Goal: Task Accomplishment & Management: Use online tool/utility

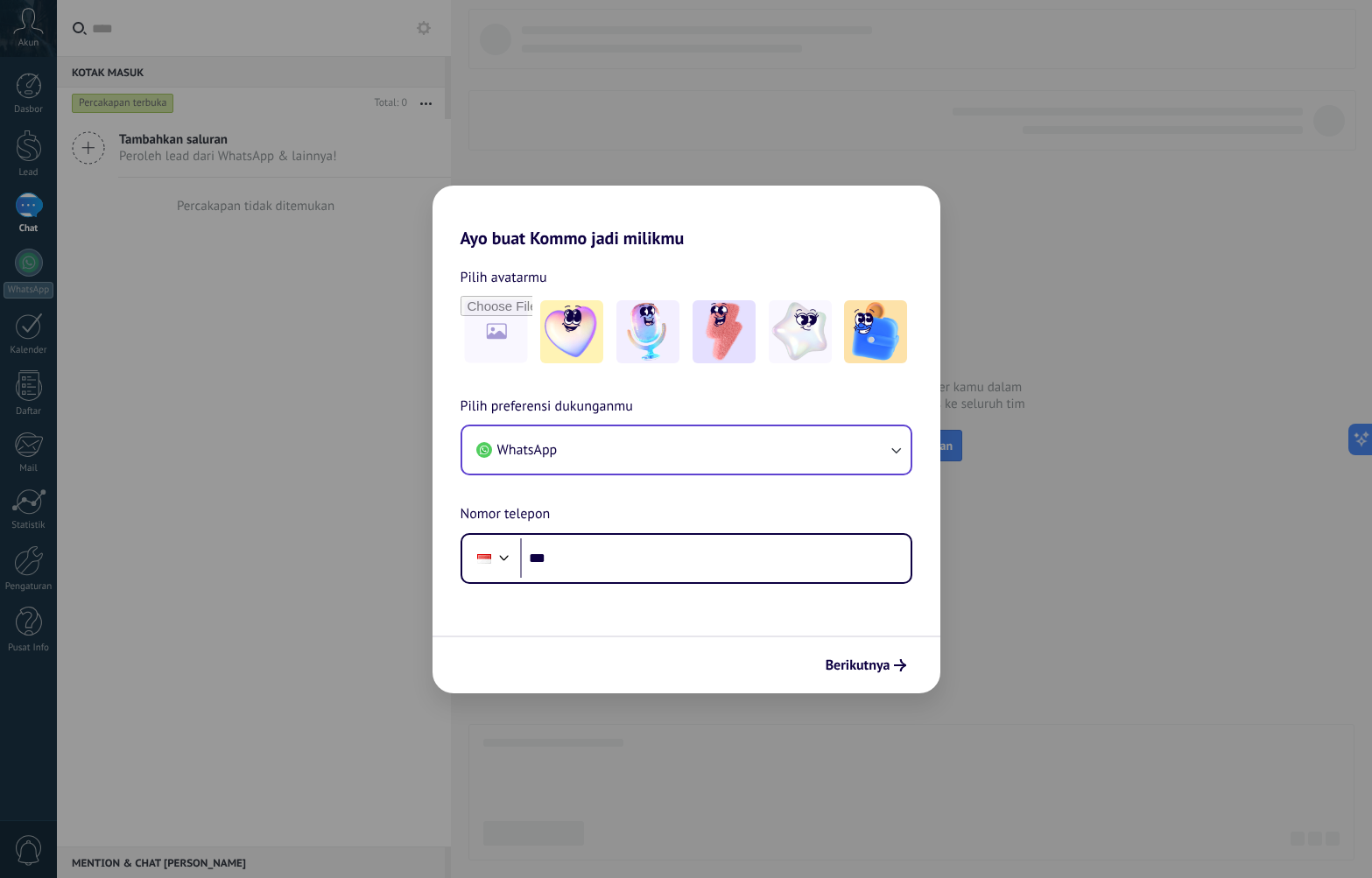
click at [707, 456] on button "WhatsApp" at bounding box center [686, 450] width 449 height 48
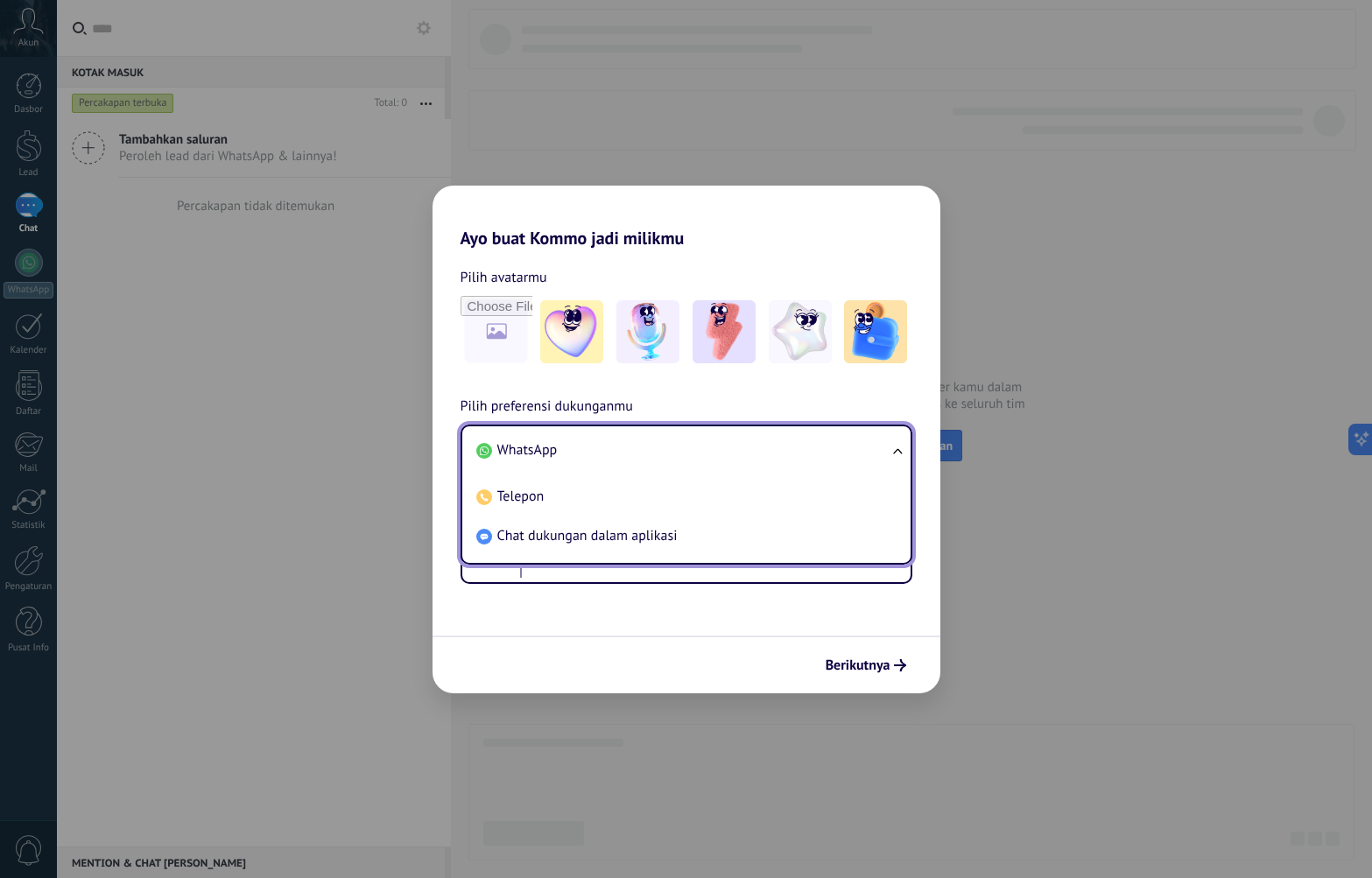
click at [586, 659] on div "Berikutnya" at bounding box center [686, 664] width 508 height 57
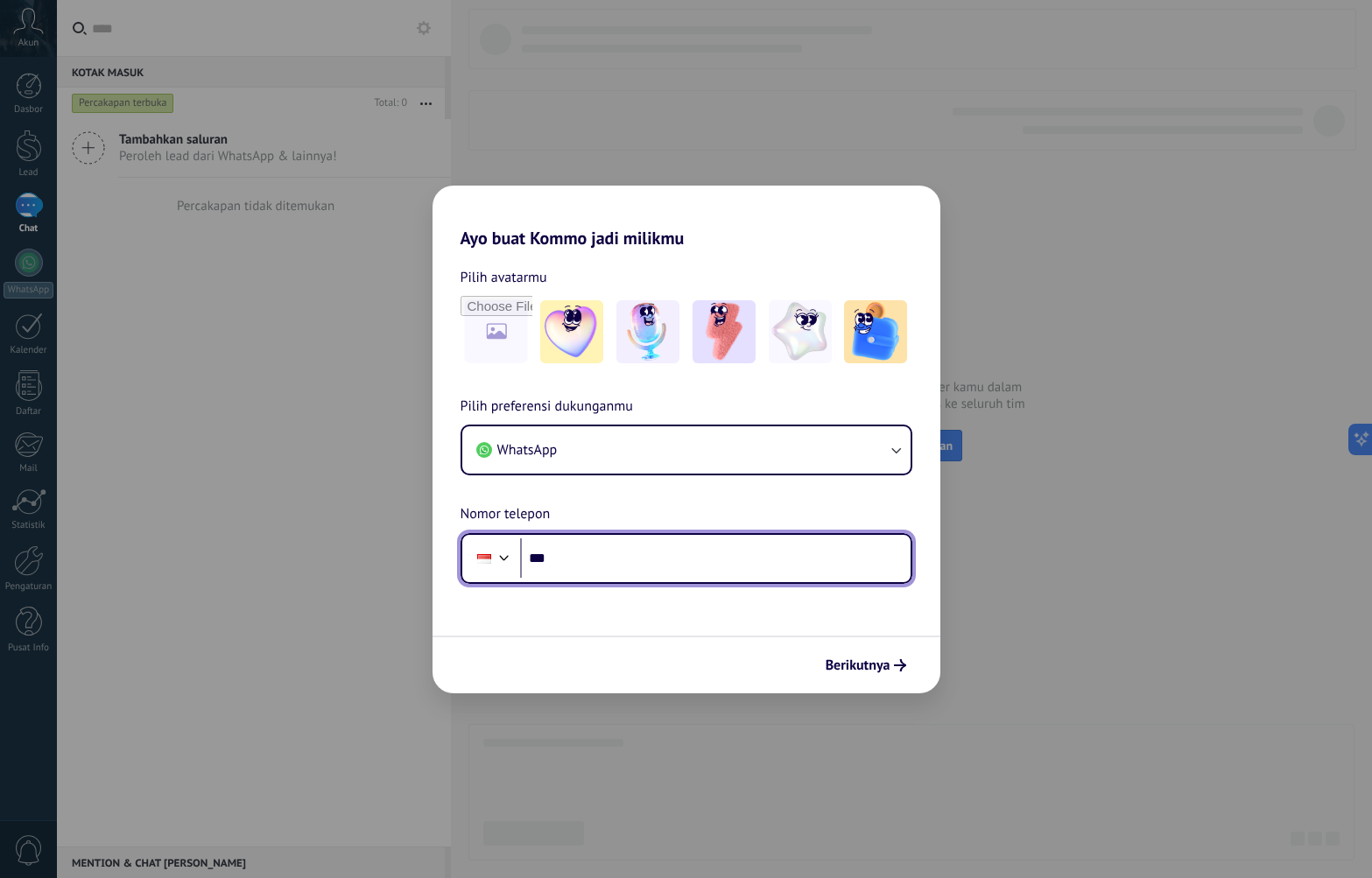
click at [570, 567] on input "***" at bounding box center [714, 558] width 390 height 40
type input "**********"
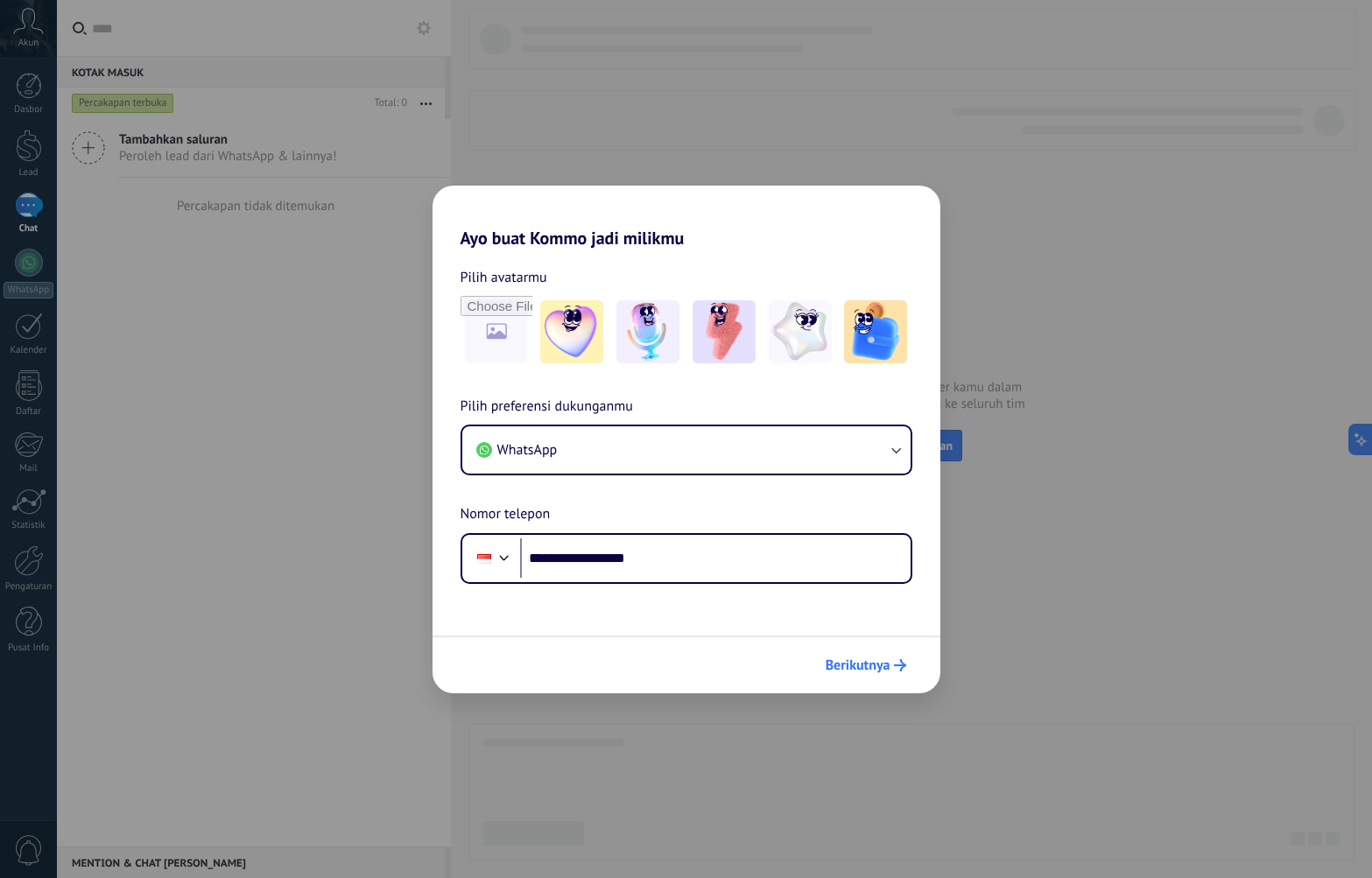
click at [865, 672] on span "Berikutnya" at bounding box center [857, 665] width 65 height 13
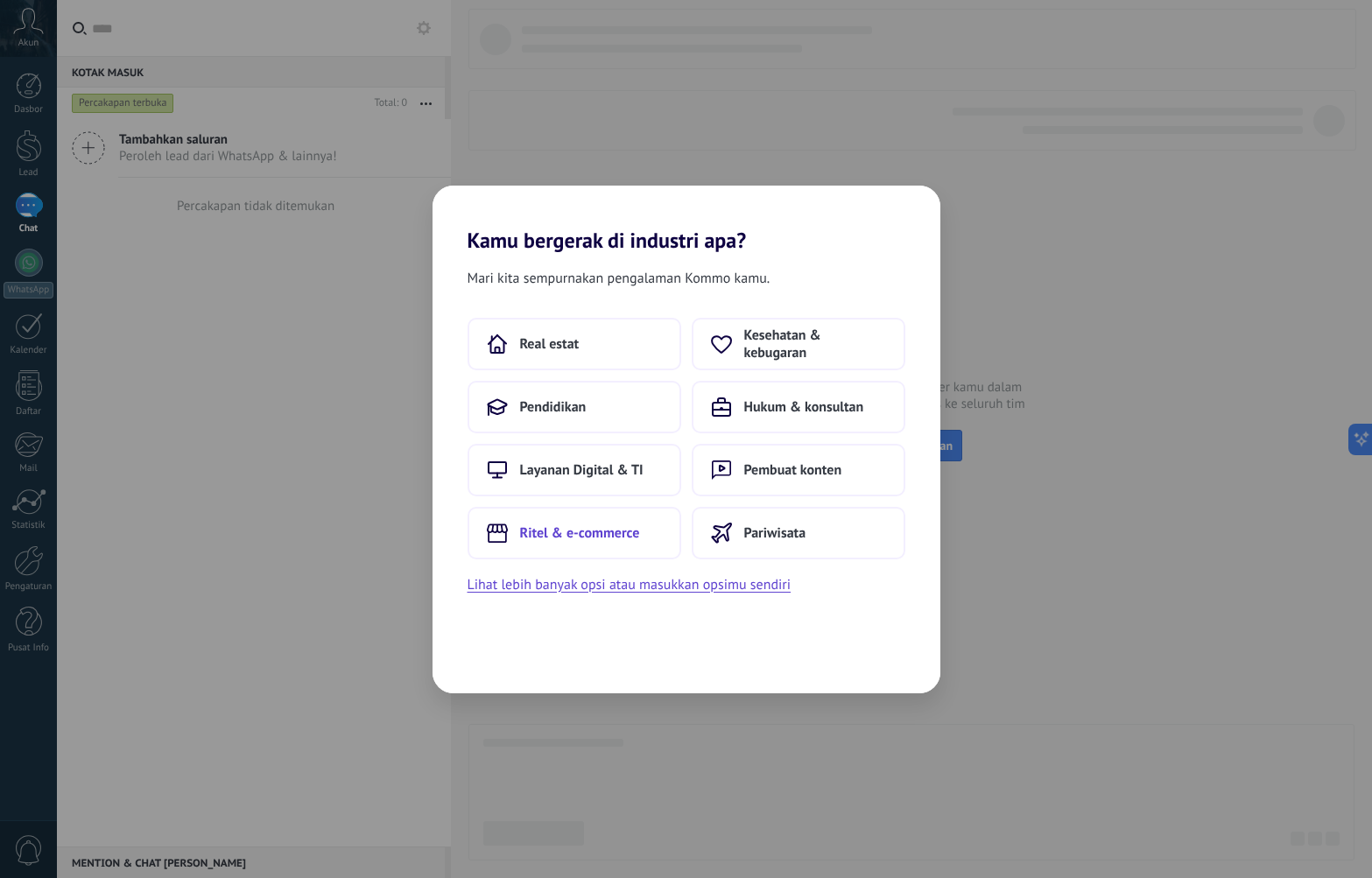
click at [604, 530] on span "Ritel & e-commerce" at bounding box center [579, 533] width 120 height 18
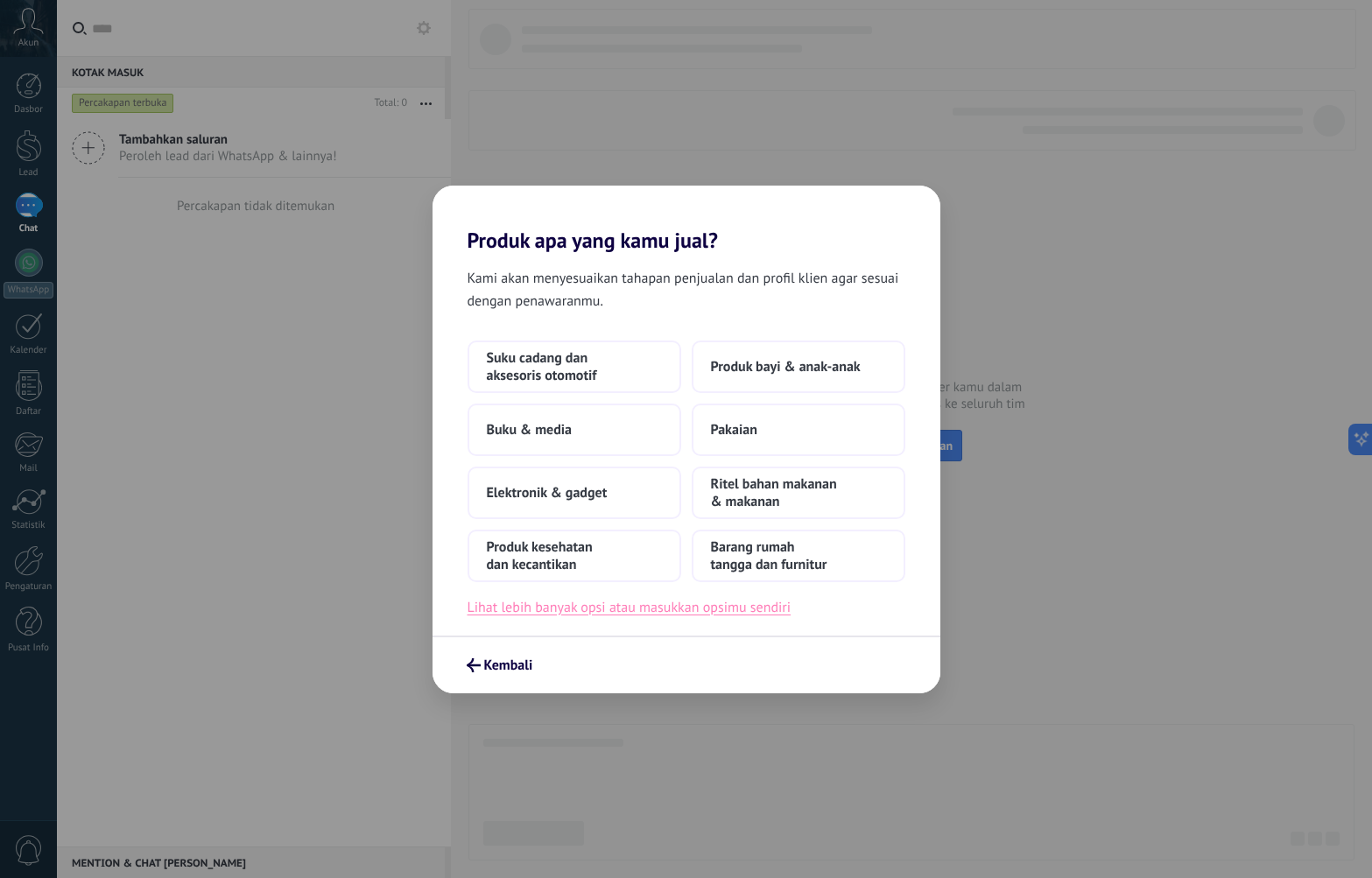
click at [666, 606] on button "Lihat lebih banyak opsi atau masukkan opsimu sendiri" at bounding box center [629, 607] width 324 height 22
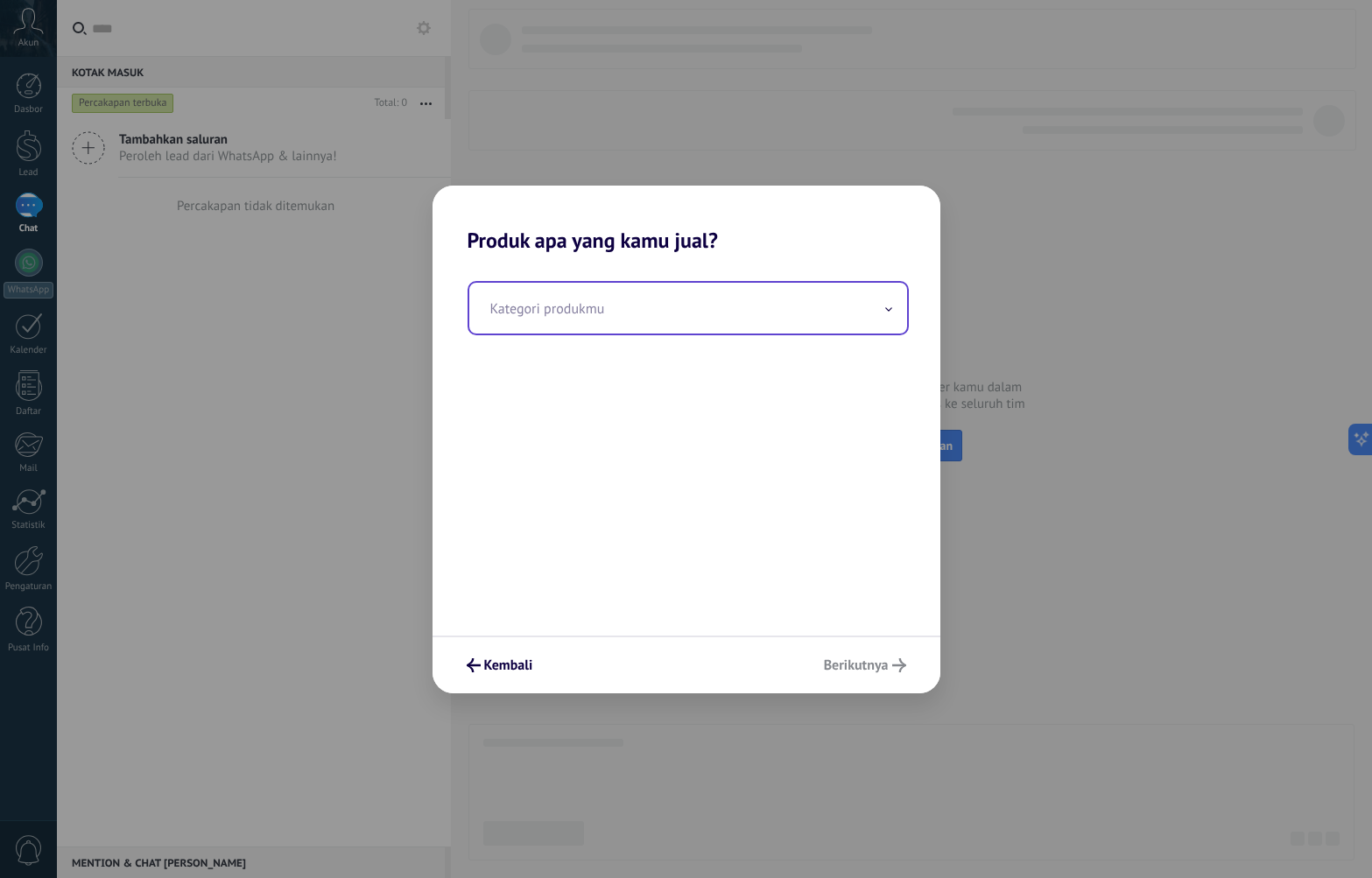
click at [619, 313] on input "text" at bounding box center [688, 309] width 438 height 51
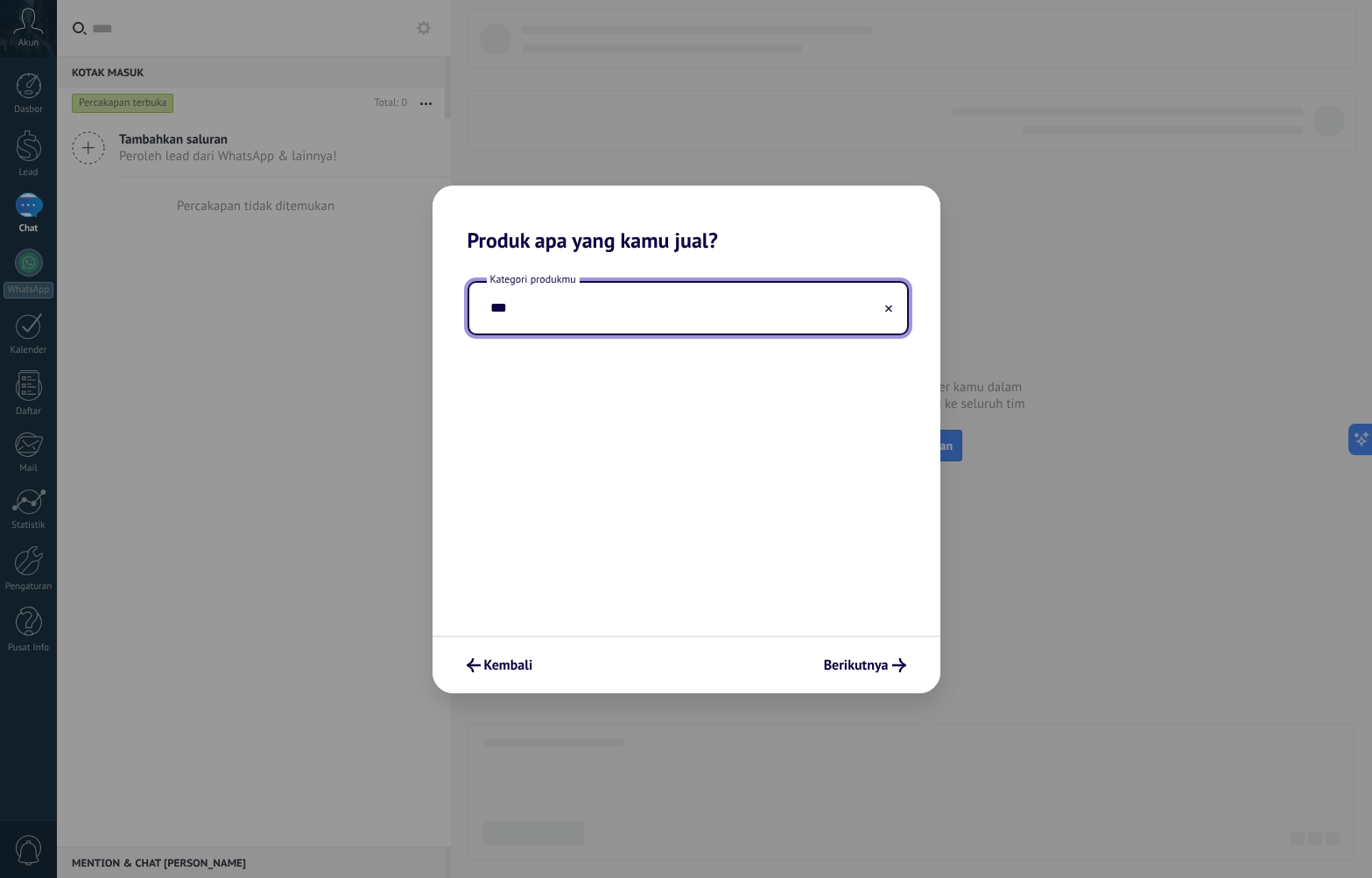
type input "****"
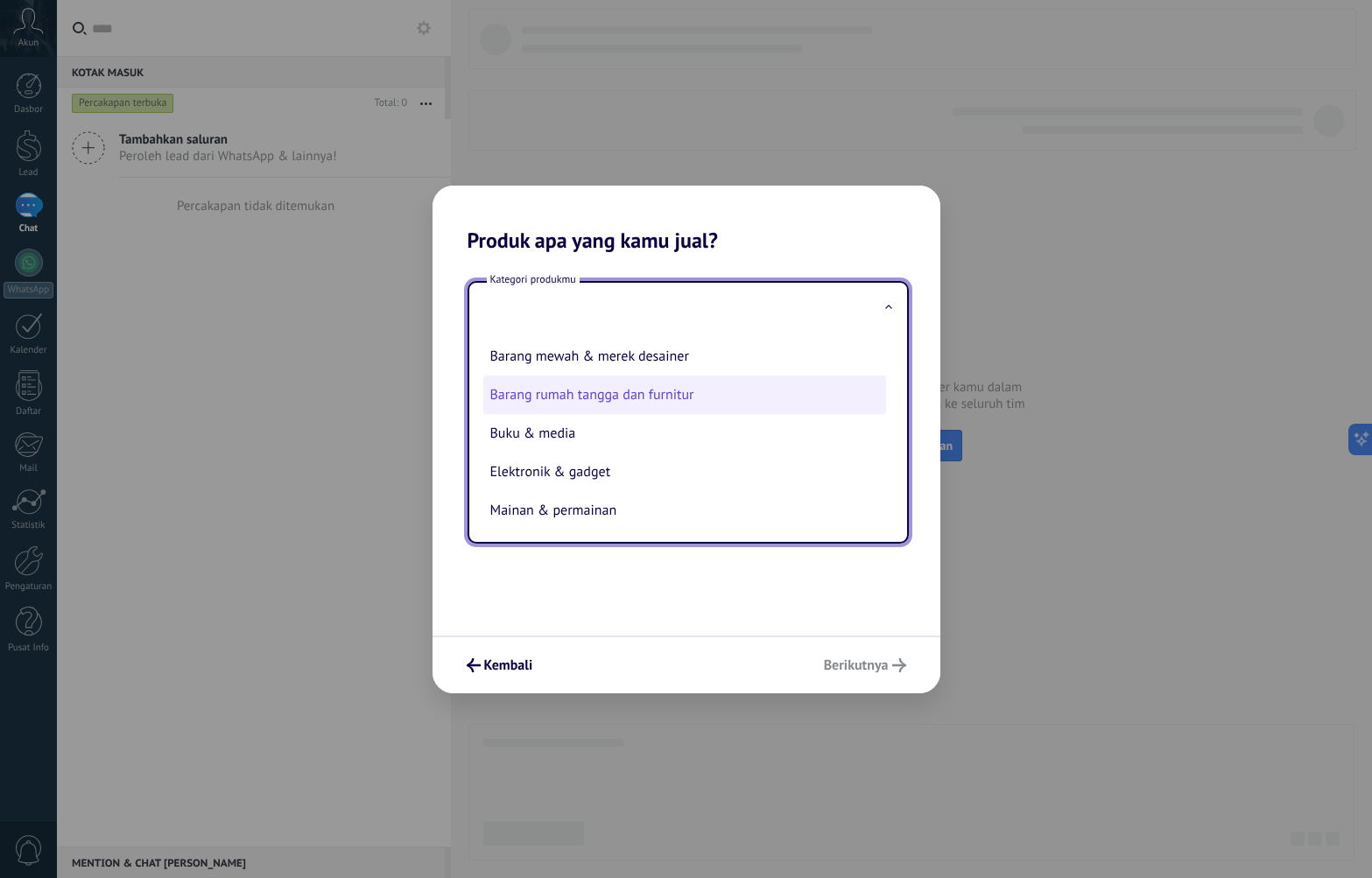
click at [594, 392] on li "Barang rumah tangga dan furnitur" at bounding box center [685, 395] width 403 height 39
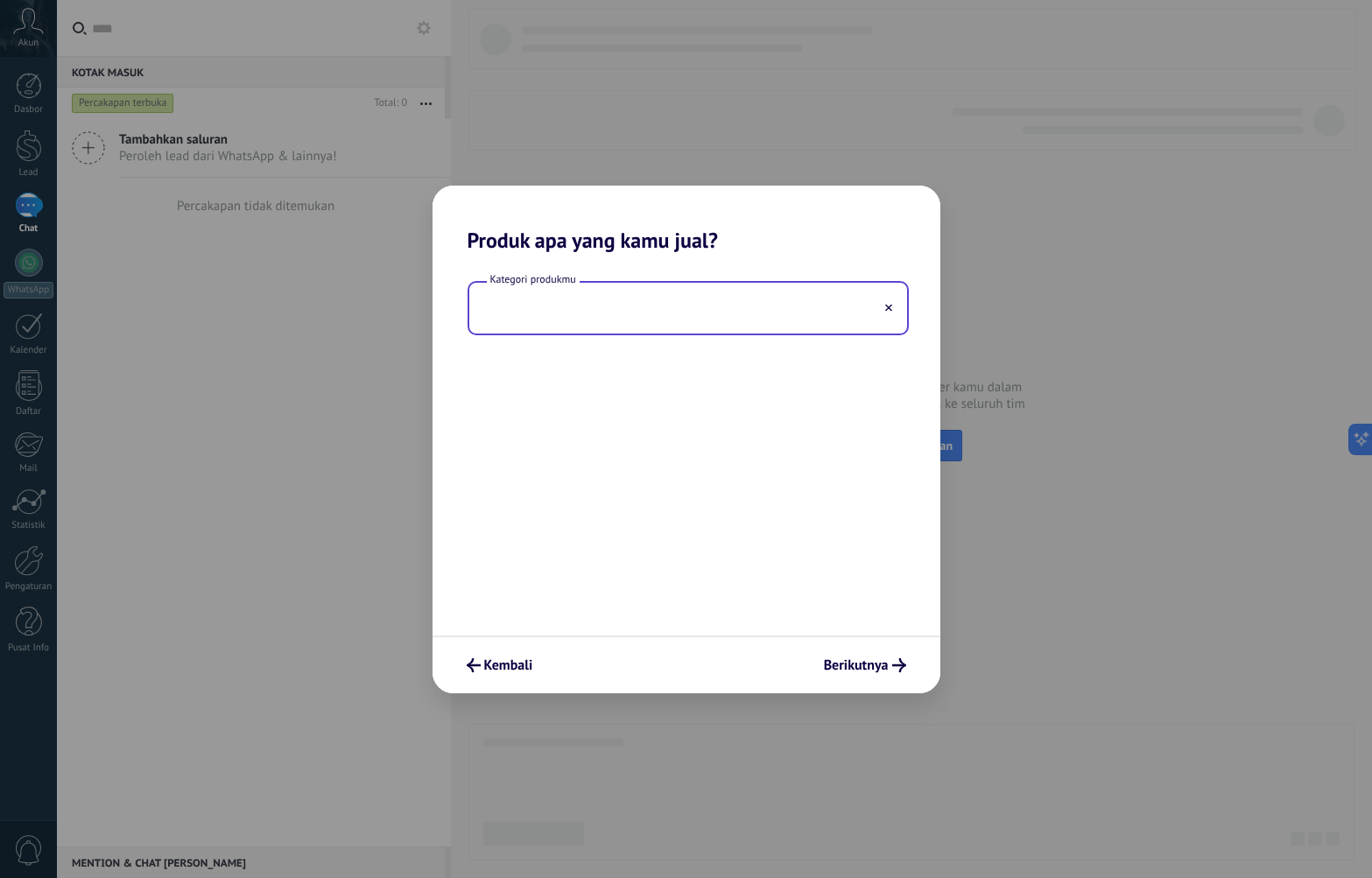
type input "**********"
click at [864, 672] on span "Berikutnya" at bounding box center [856, 665] width 65 height 13
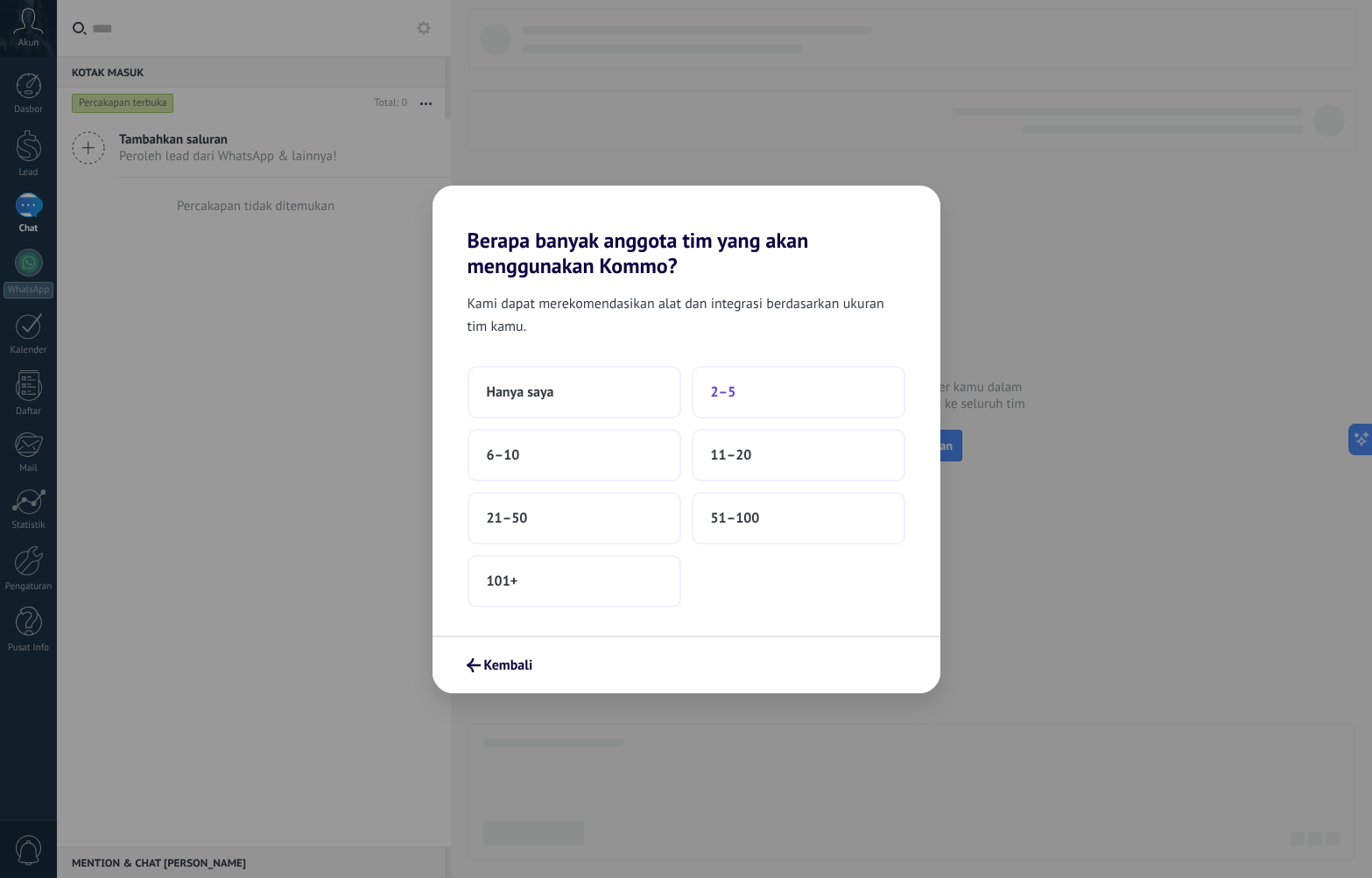
click at [740, 384] on button "2–5" at bounding box center [799, 392] width 214 height 53
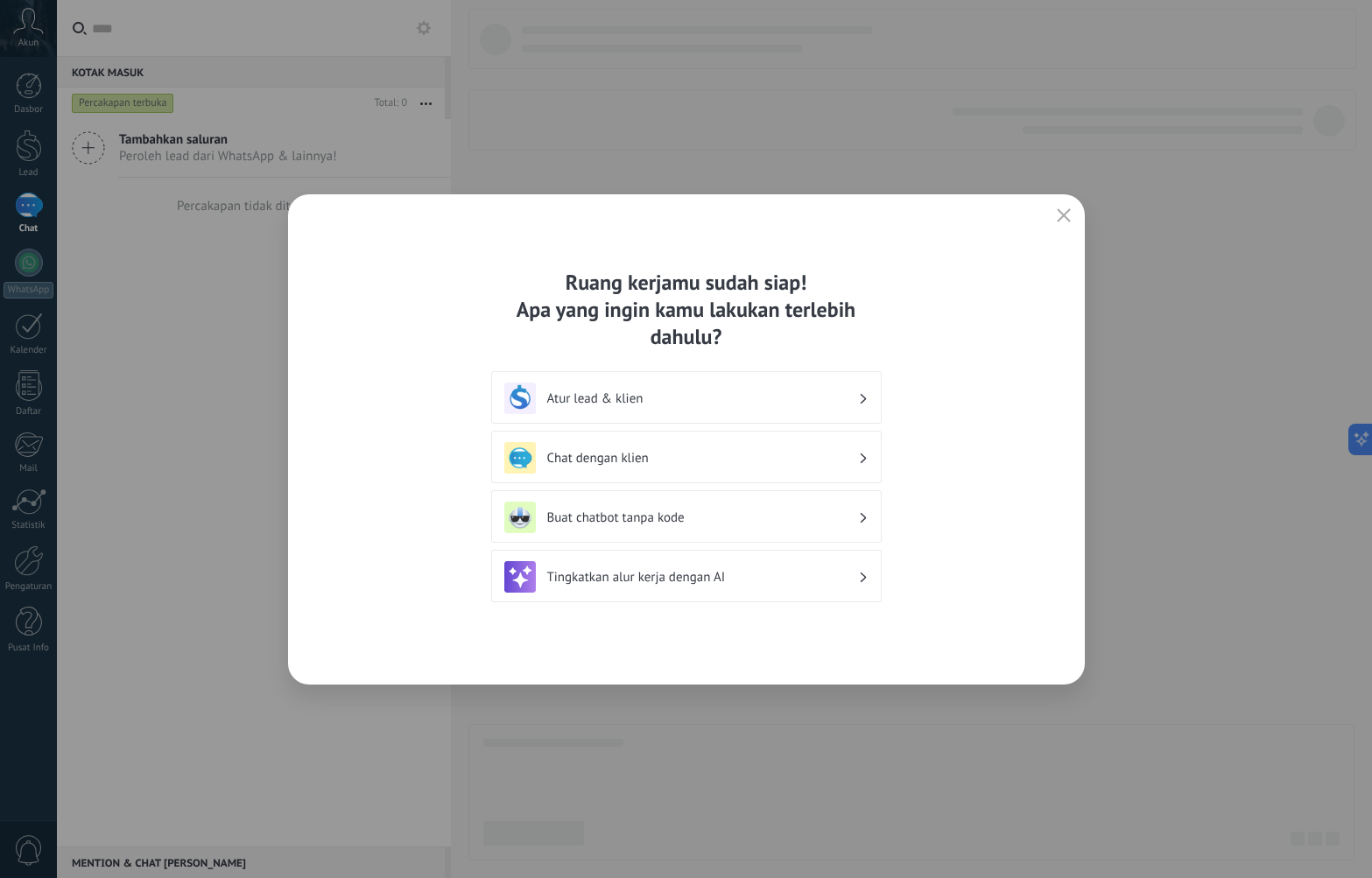
click at [678, 397] on h3 "Atur lead & klien" at bounding box center [702, 398] width 310 height 17
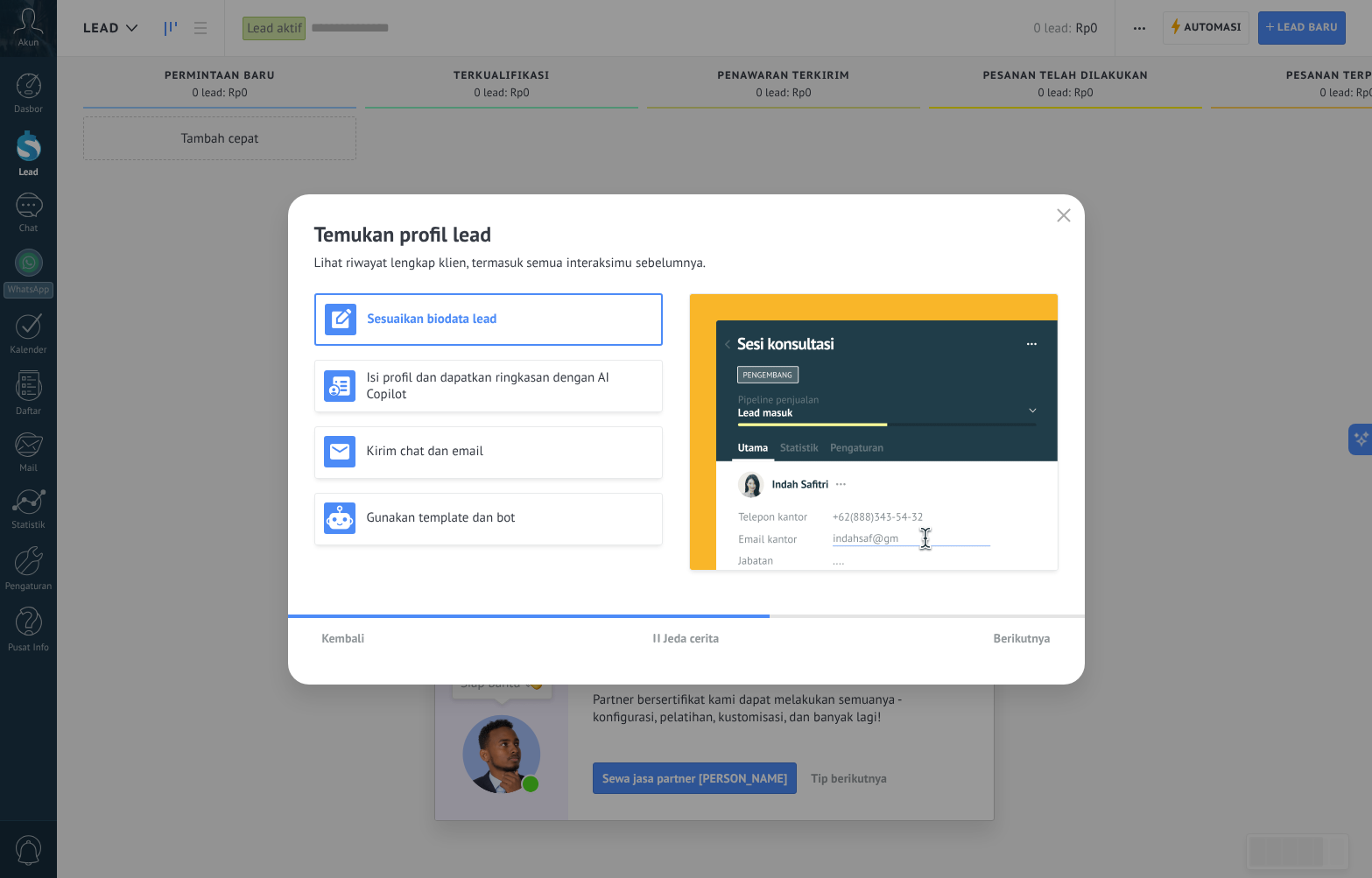
click at [1024, 636] on span "Berikutnya" at bounding box center [1022, 639] width 56 height 13
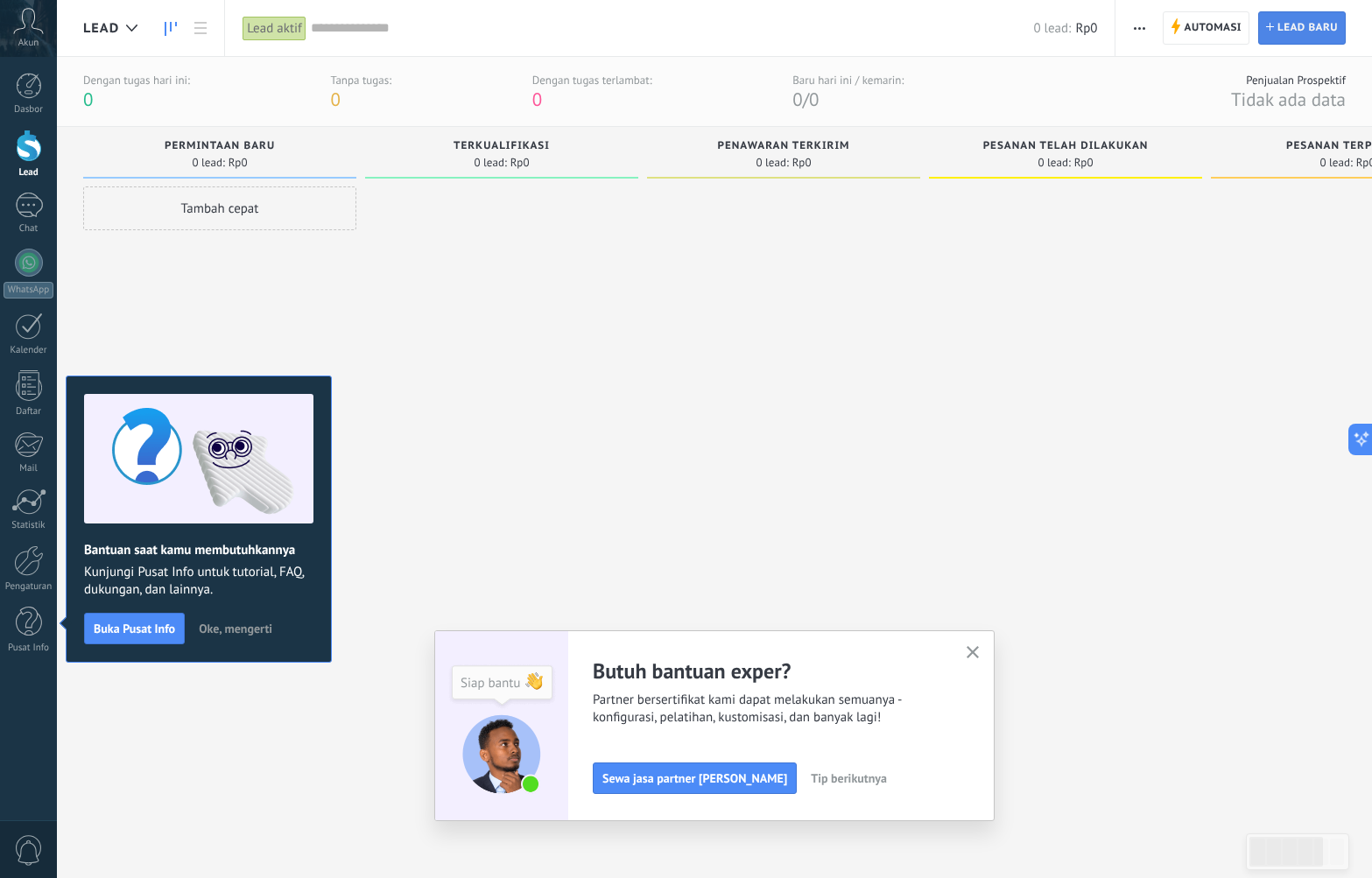
click at [1290, 24] on span "lead baru" at bounding box center [1308, 28] width 60 height 31
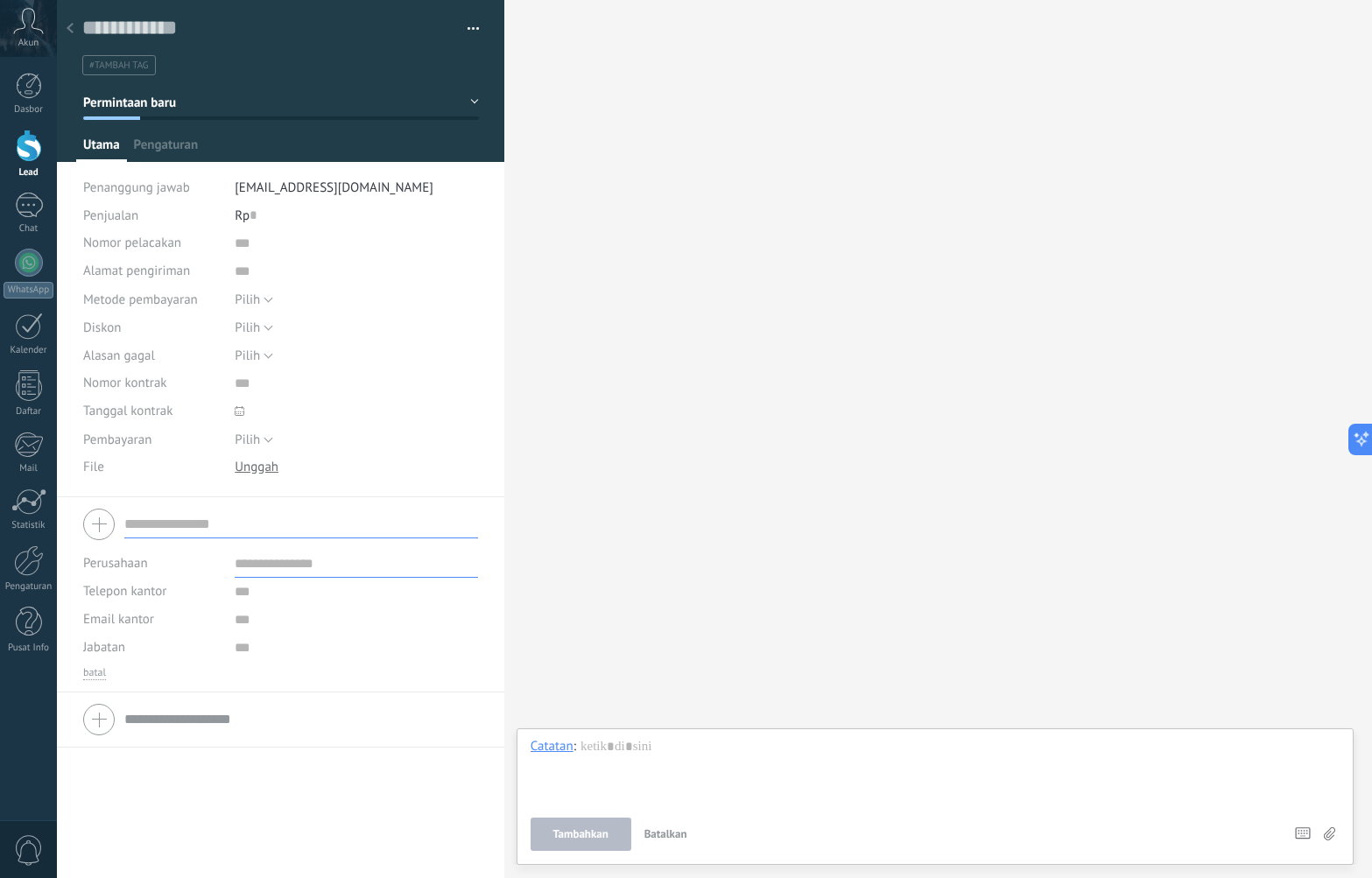
click at [69, 33] on icon at bounding box center [69, 27] width 7 height 11
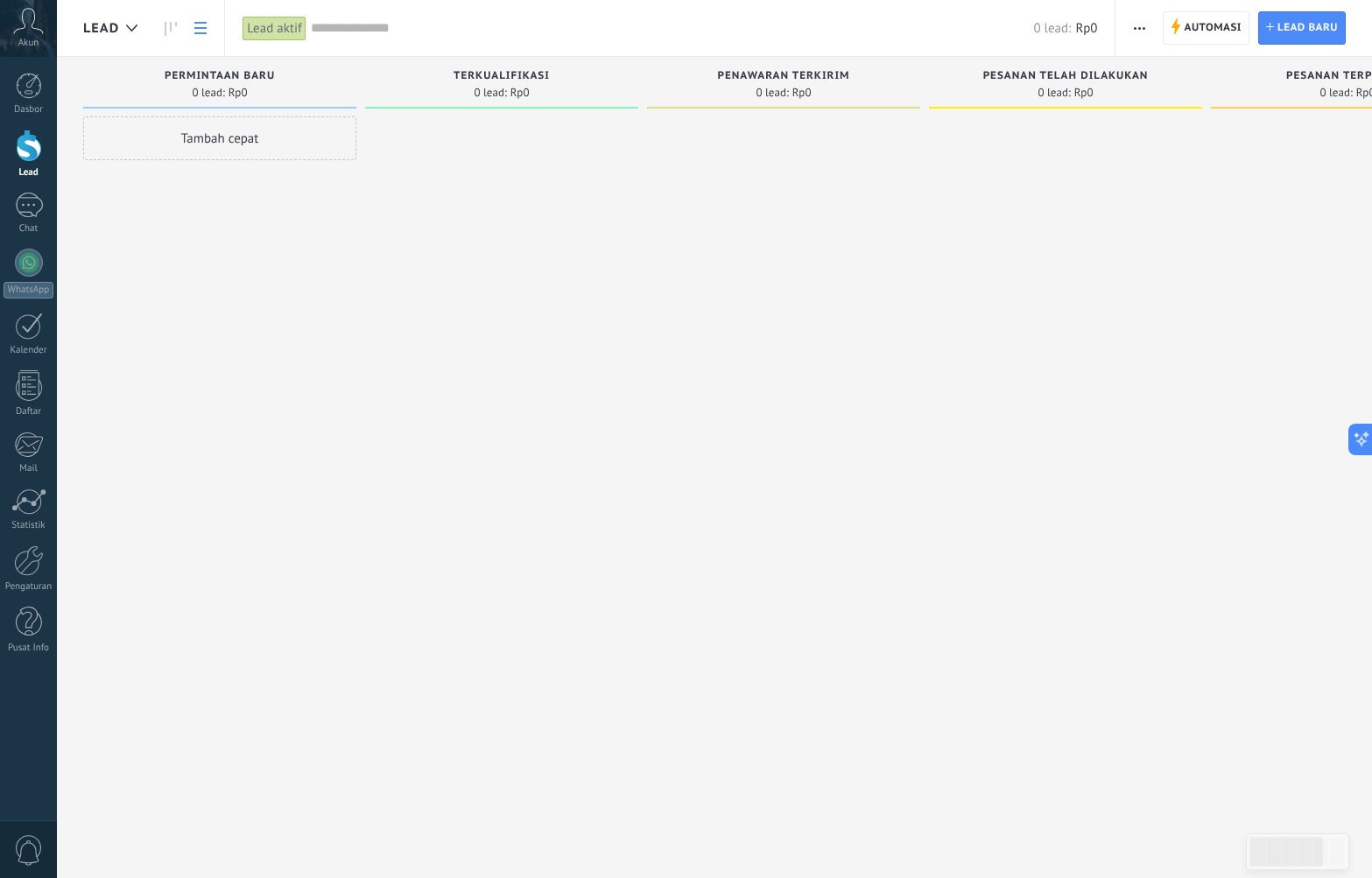
click at [189, 25] on link at bounding box center [200, 28] width 30 height 34
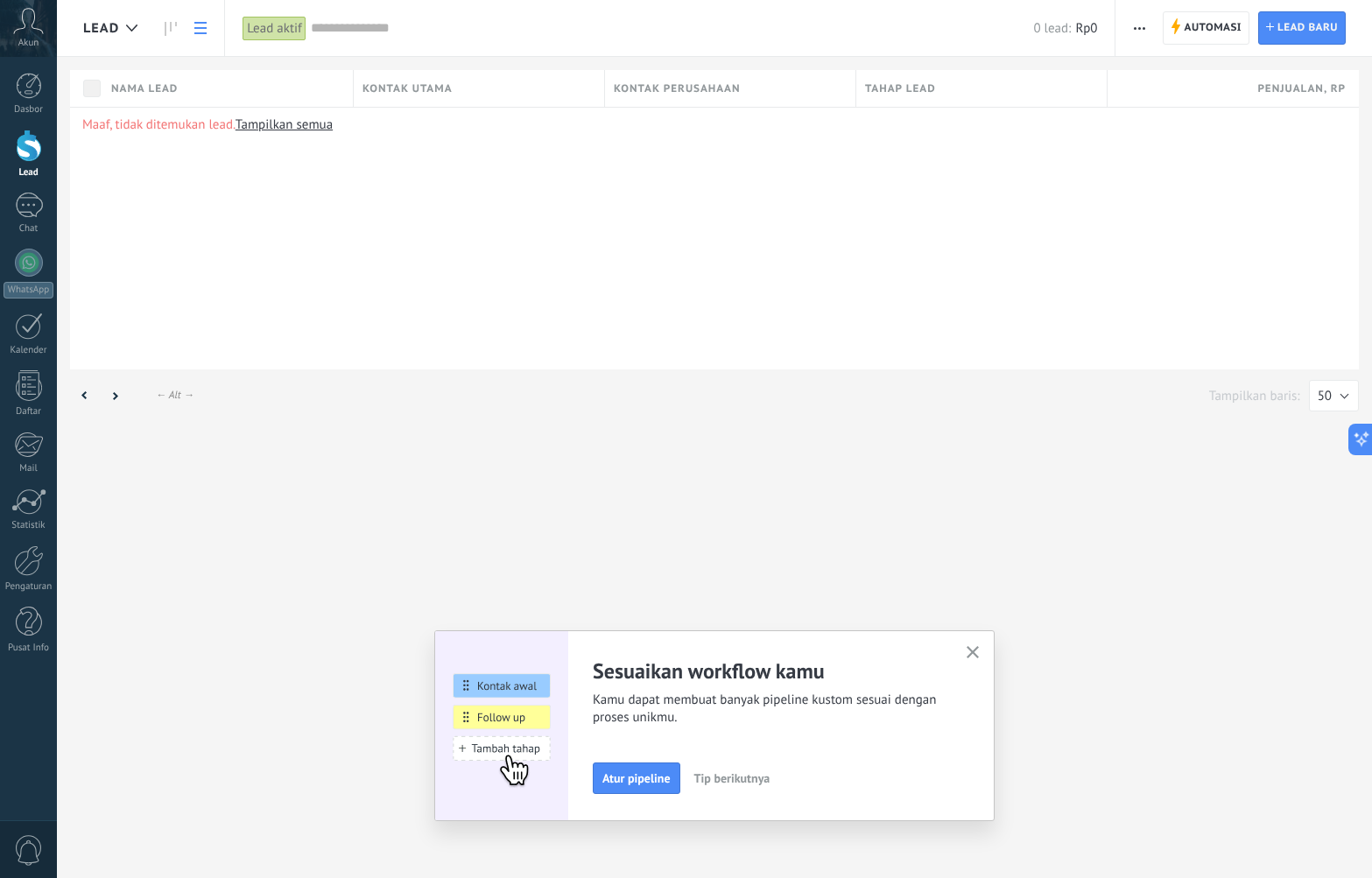
click at [201, 30] on icon at bounding box center [200, 27] width 13 height 13
click at [165, 31] on use at bounding box center [170, 28] width 13 height 14
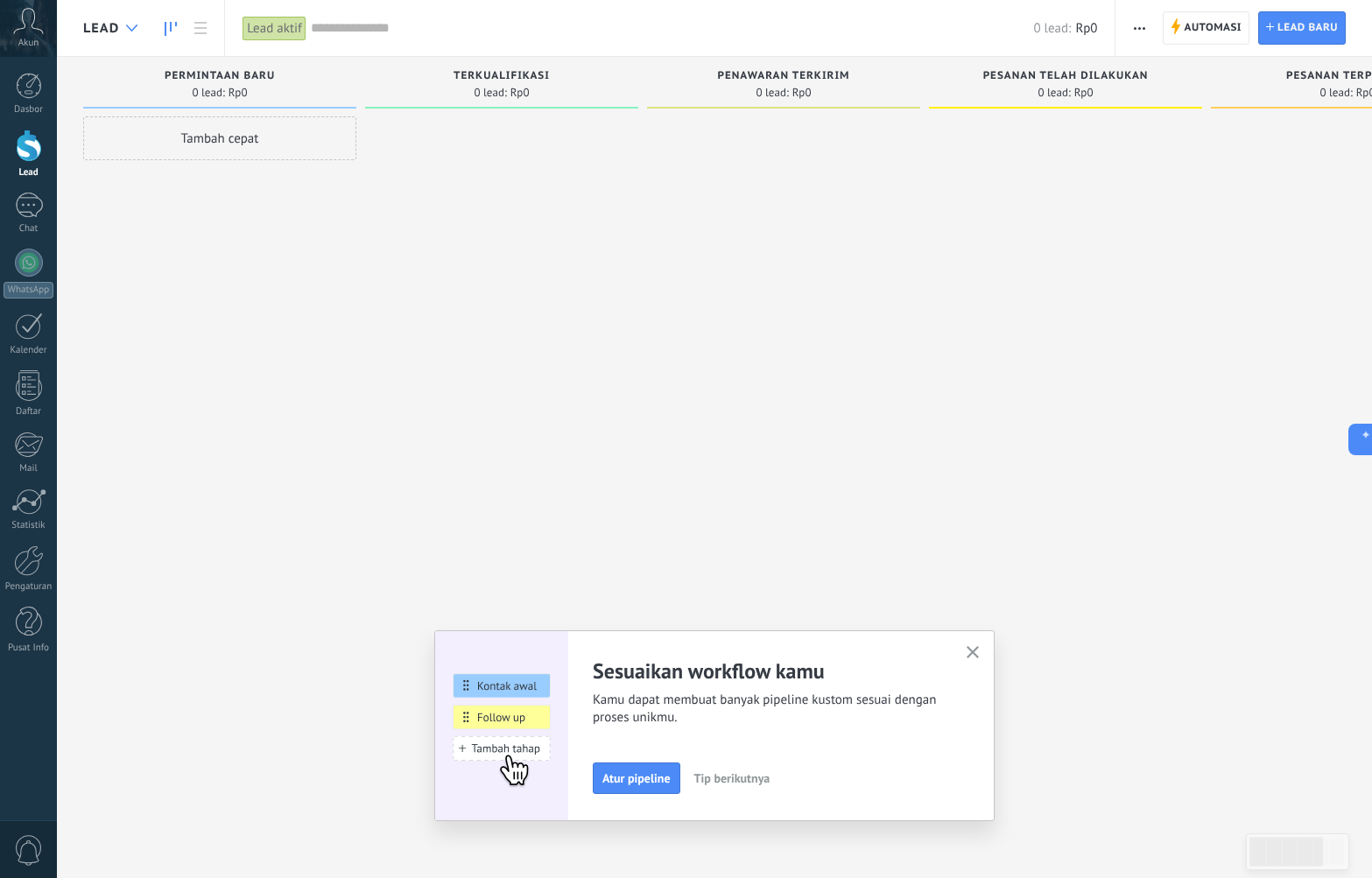
click at [127, 25] on icon at bounding box center [132, 27] width 12 height 7
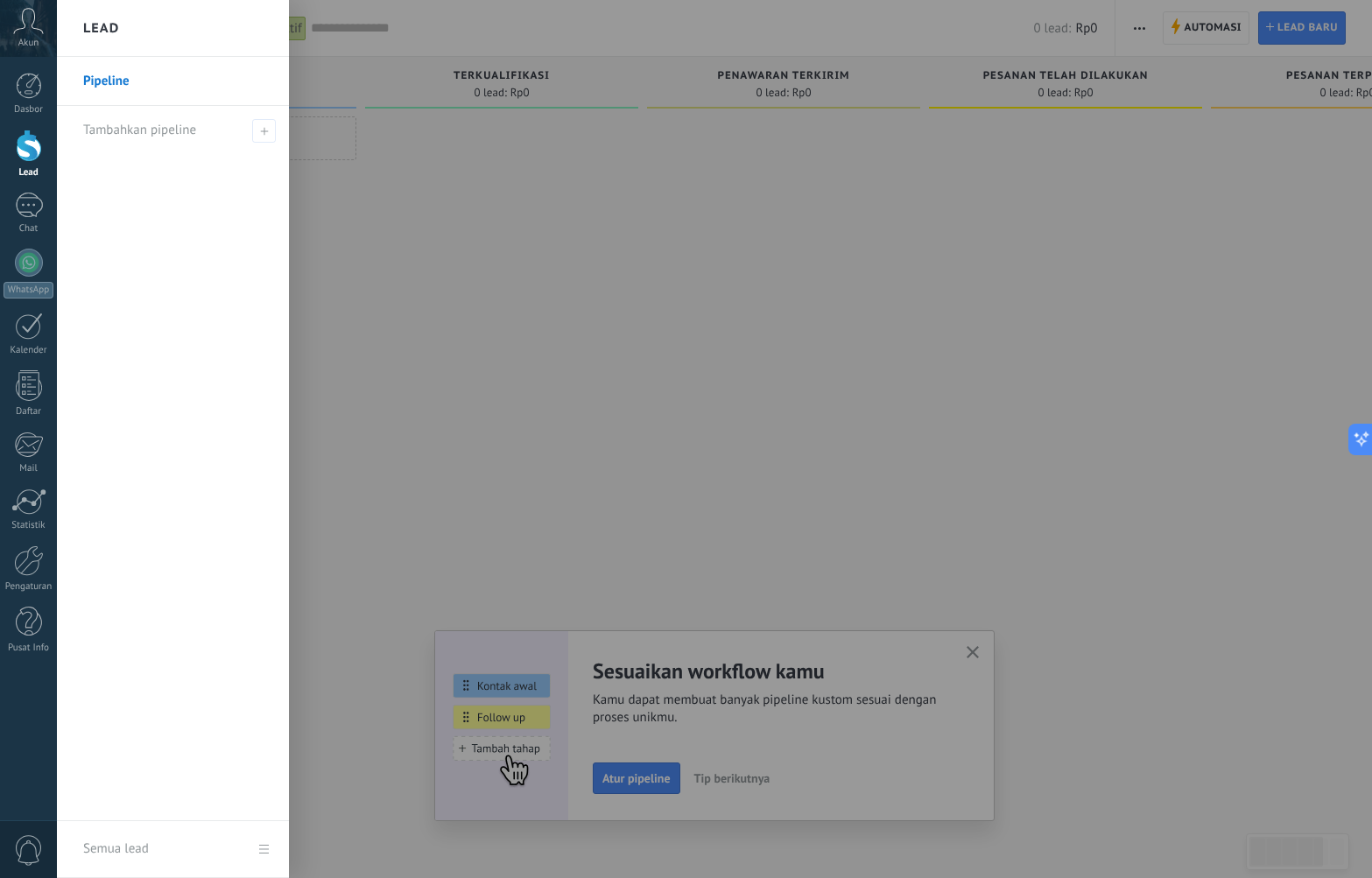
click at [511, 316] on div at bounding box center [742, 439] width 1372 height 878
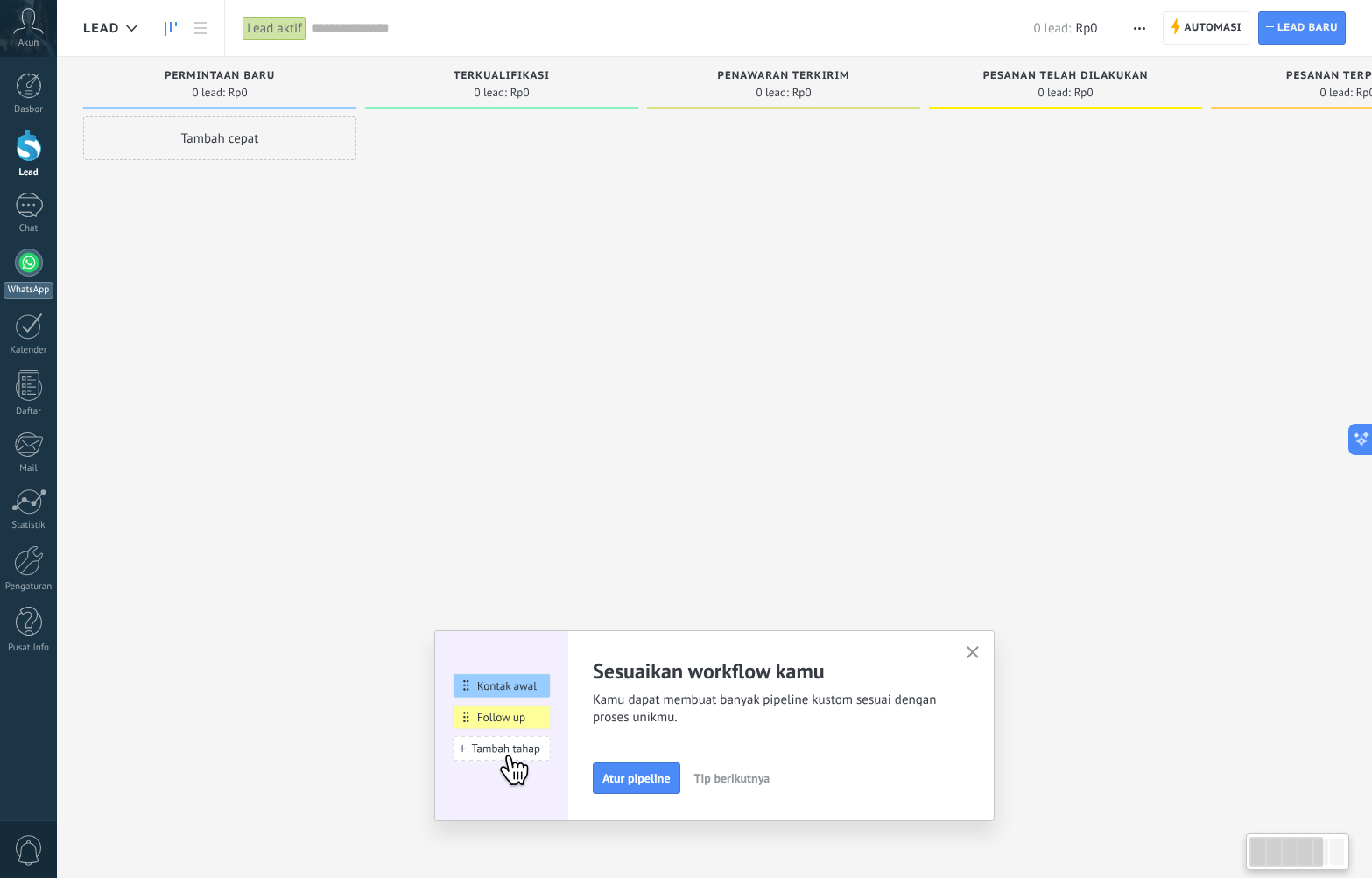
click at [39, 266] on div at bounding box center [28, 263] width 28 height 28
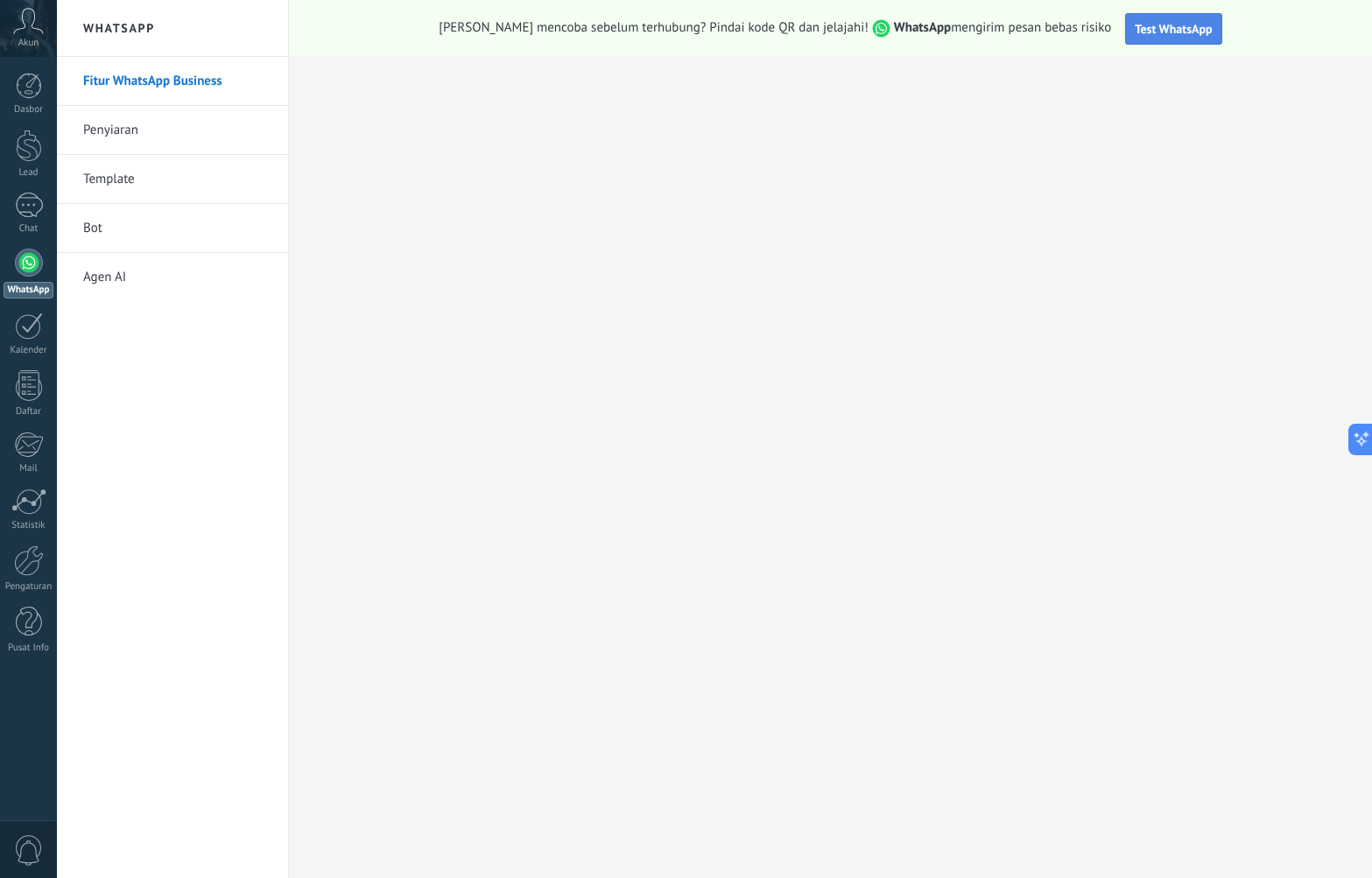
click at [1150, 30] on span "Test WhatsApp" at bounding box center [1173, 29] width 77 height 16
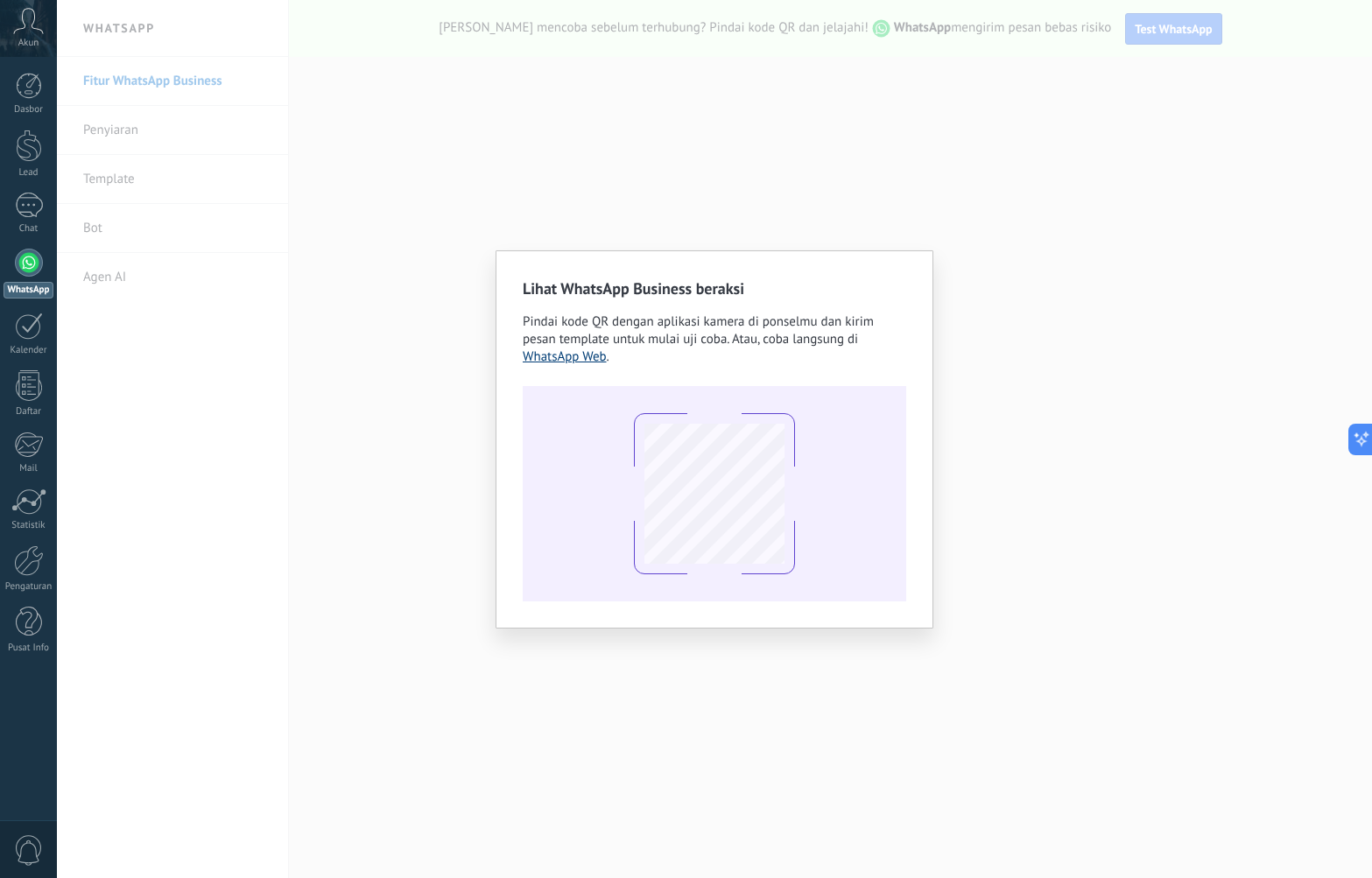
click at [554, 360] on link "WhatsApp Web" at bounding box center [564, 356] width 84 height 17
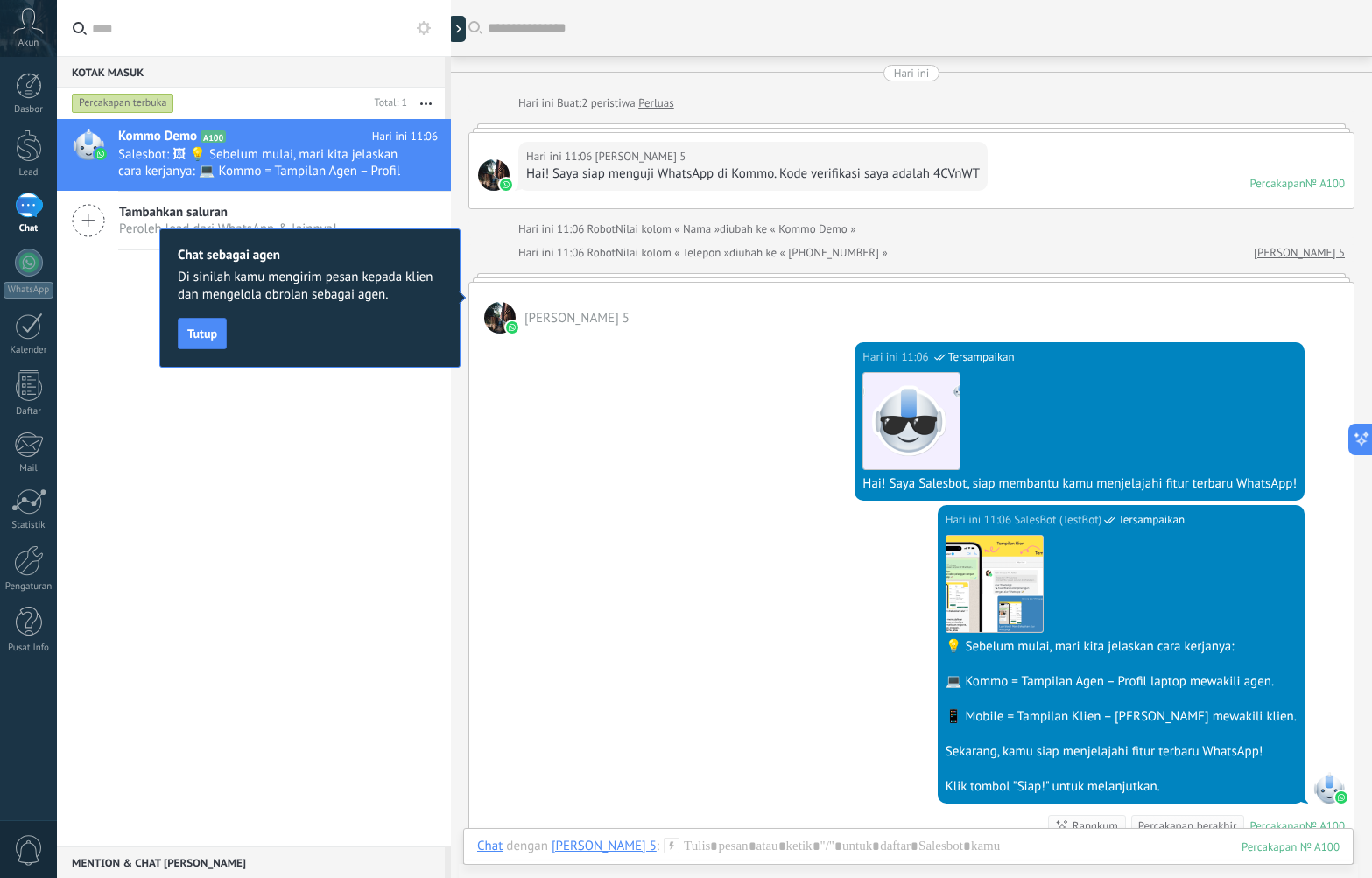
click at [493, 313] on div at bounding box center [500, 317] width 31 height 31
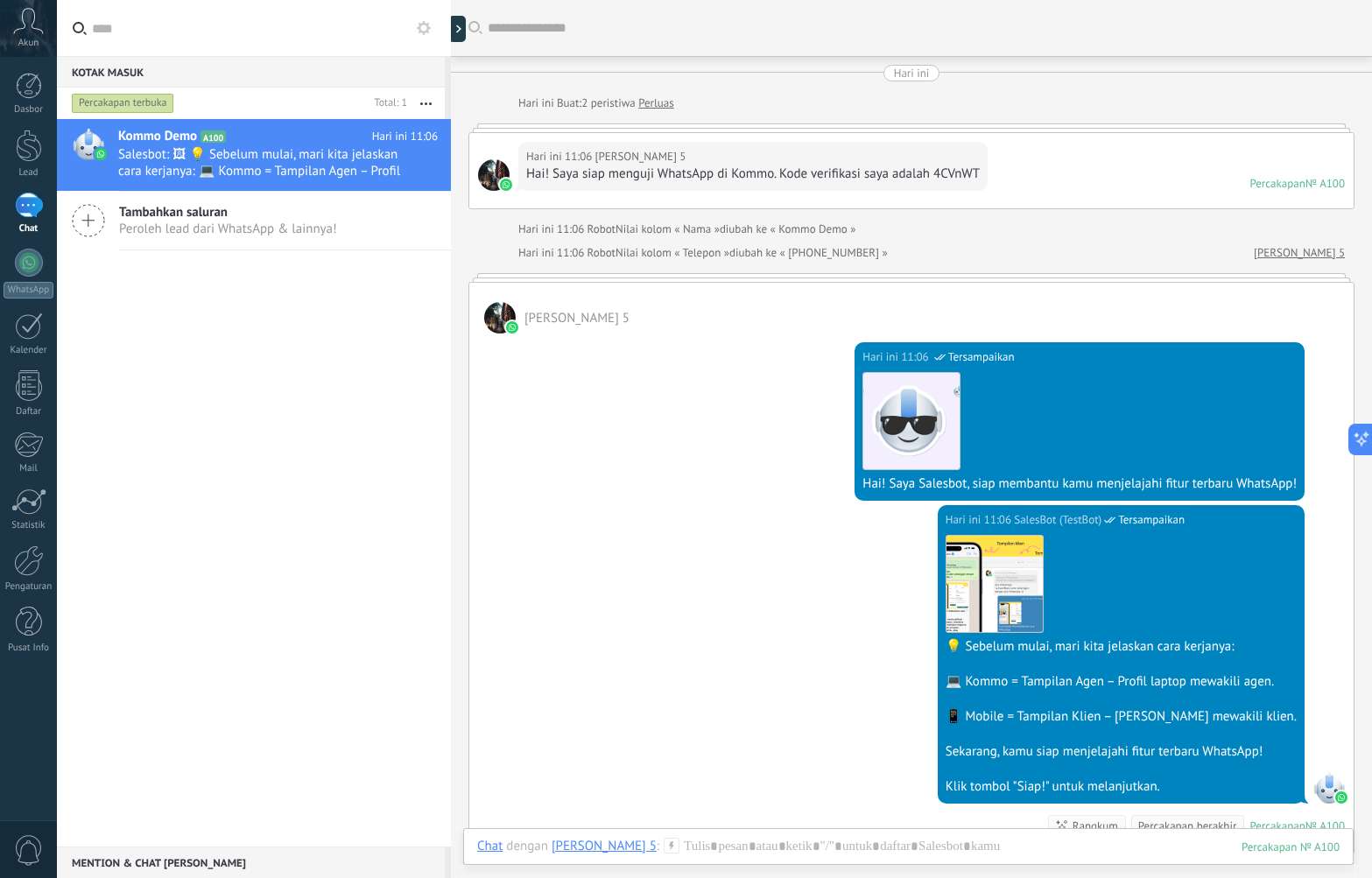
click at [493, 313] on div at bounding box center [500, 317] width 31 height 31
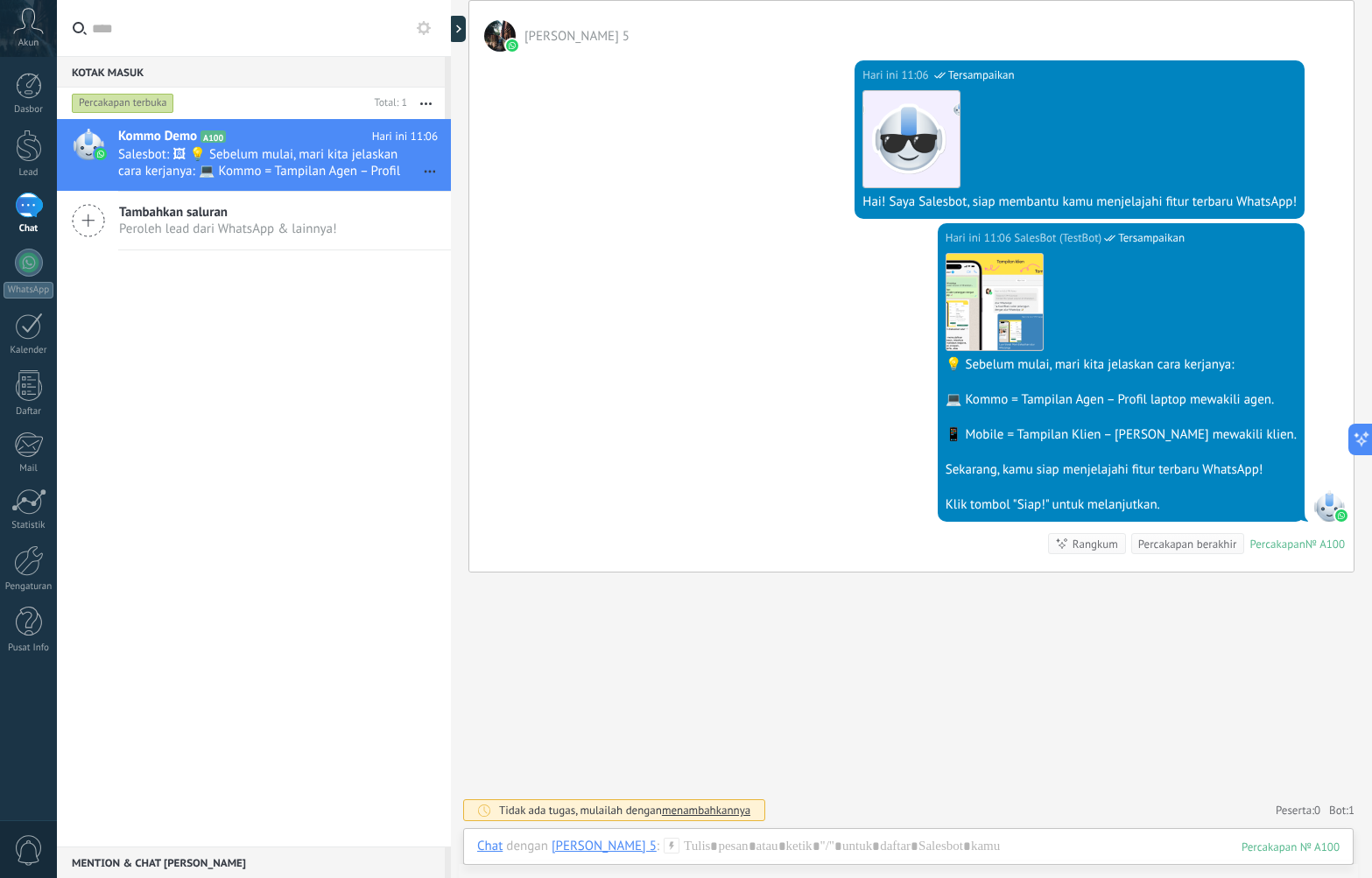
scroll to position [282, 0]
click at [731, 657] on div "Cari Muat lebih Hari ini Hari ini Buat: 2 peristiwa Perluas Hari ini 11:06 Jaya…" at bounding box center [911, 298] width 921 height 1160
click at [423, 27] on icon at bounding box center [423, 28] width 14 height 14
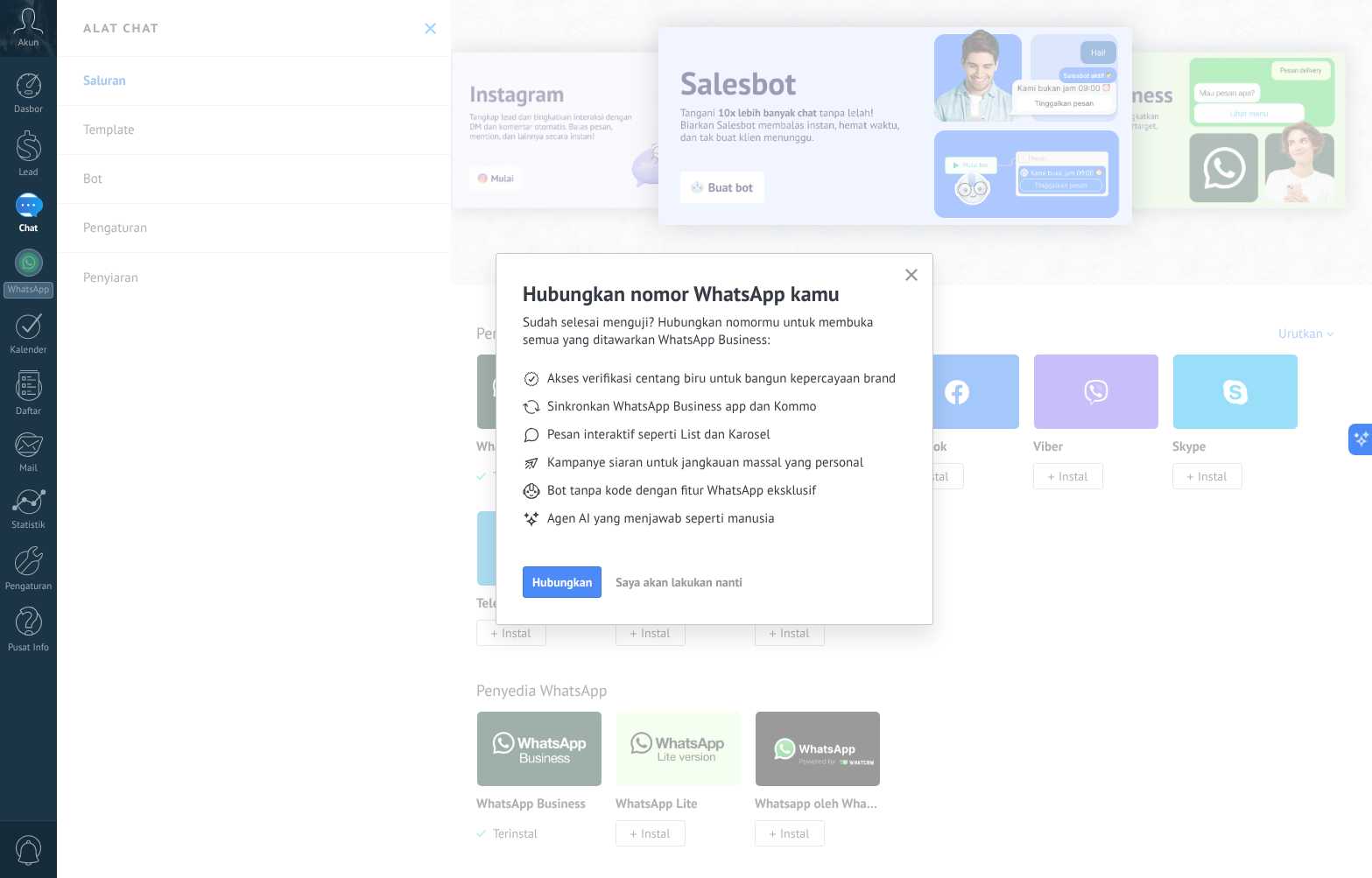
click at [906, 276] on icon "button" at bounding box center [911, 274] width 13 height 13
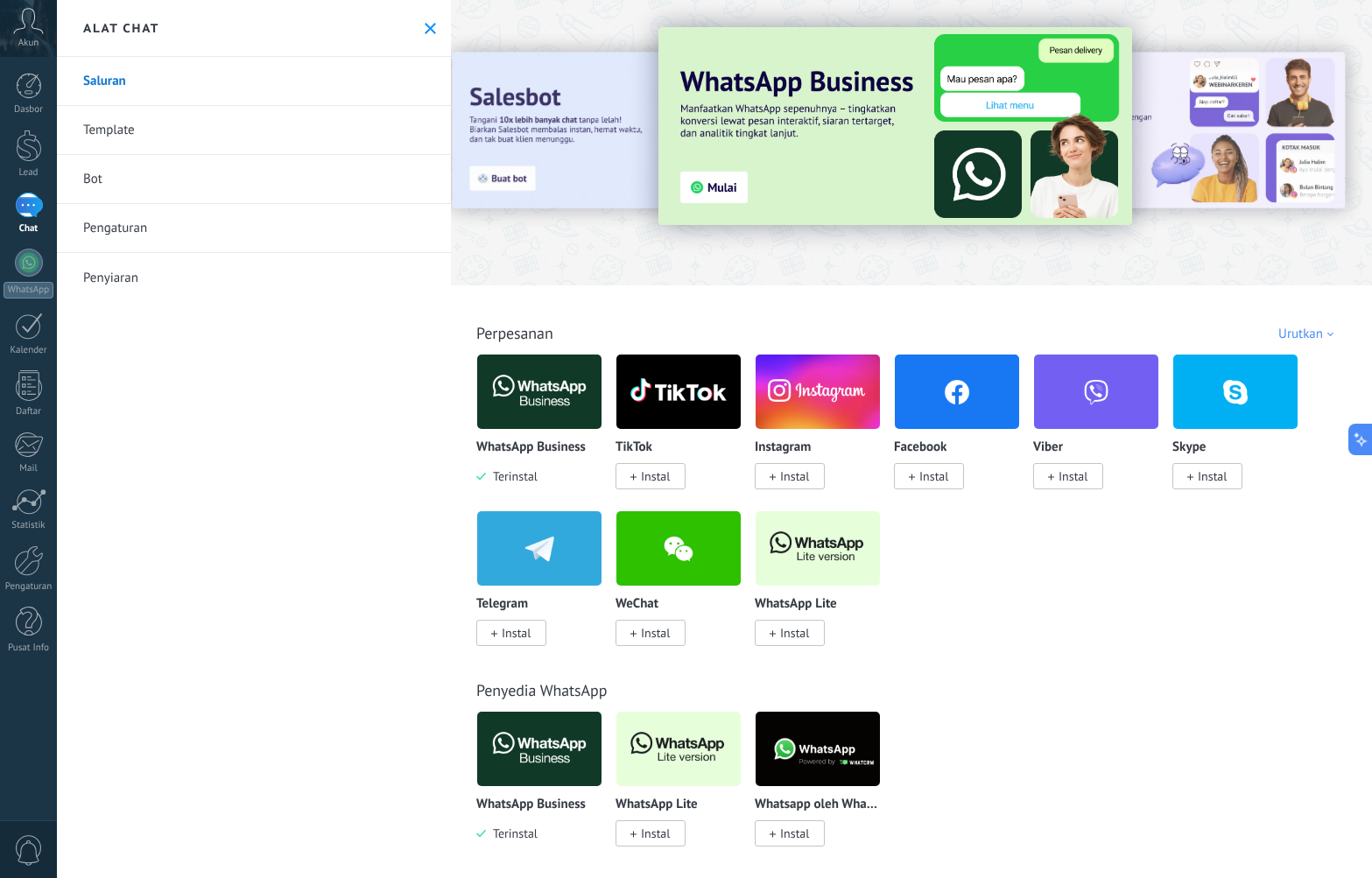
click at [1056, 662] on div "Penyedia WhatsApp WhatsApp Business Terinstal WhatsApp Lite Instal Whatsapp ole…" at bounding box center [912, 746] width 911 height 201
click at [510, 753] on img at bounding box center [539, 749] width 125 height 85
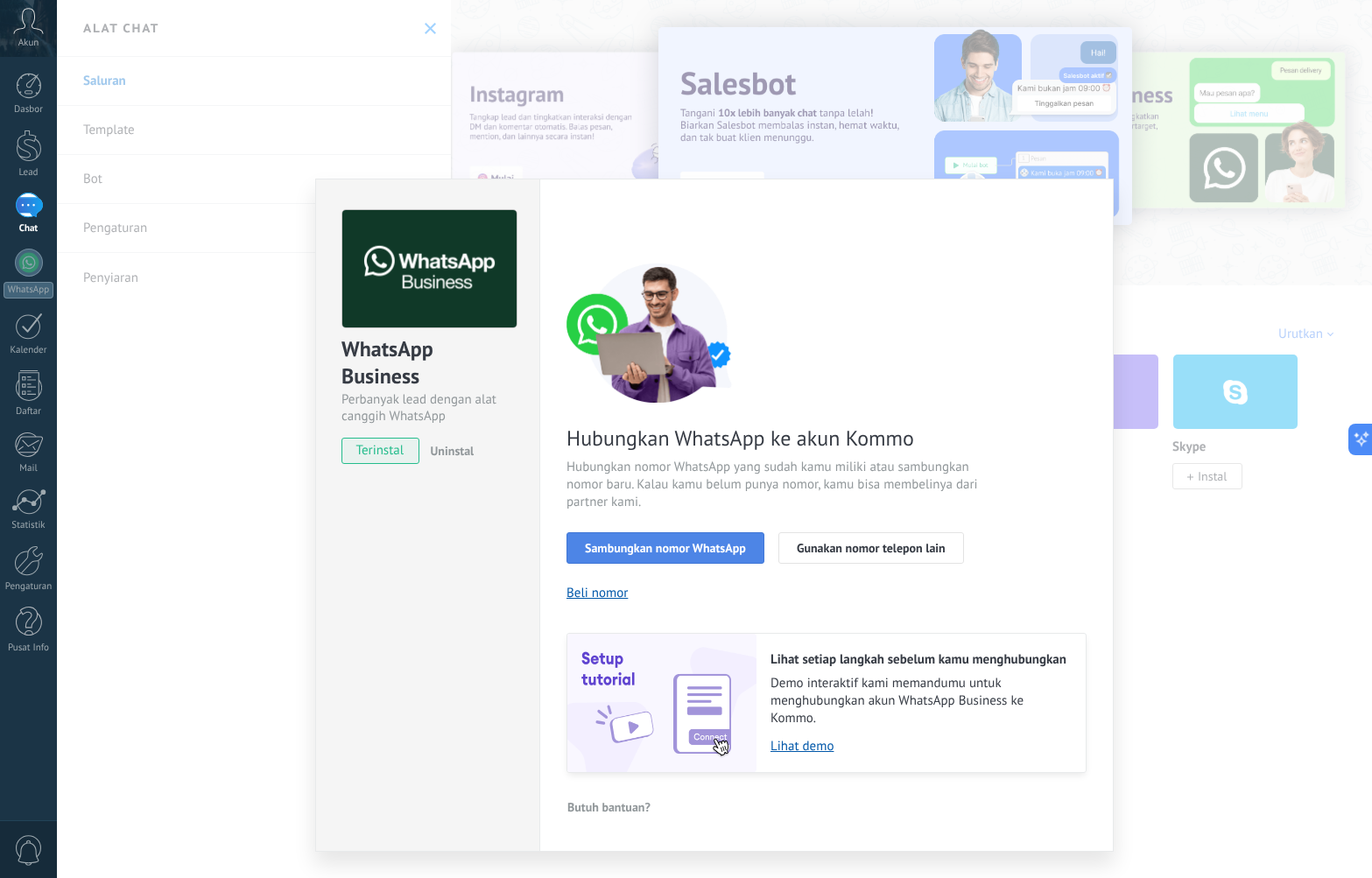
click at [683, 547] on span "Sambungkan nomor WhatsApp" at bounding box center [666, 548] width 162 height 13
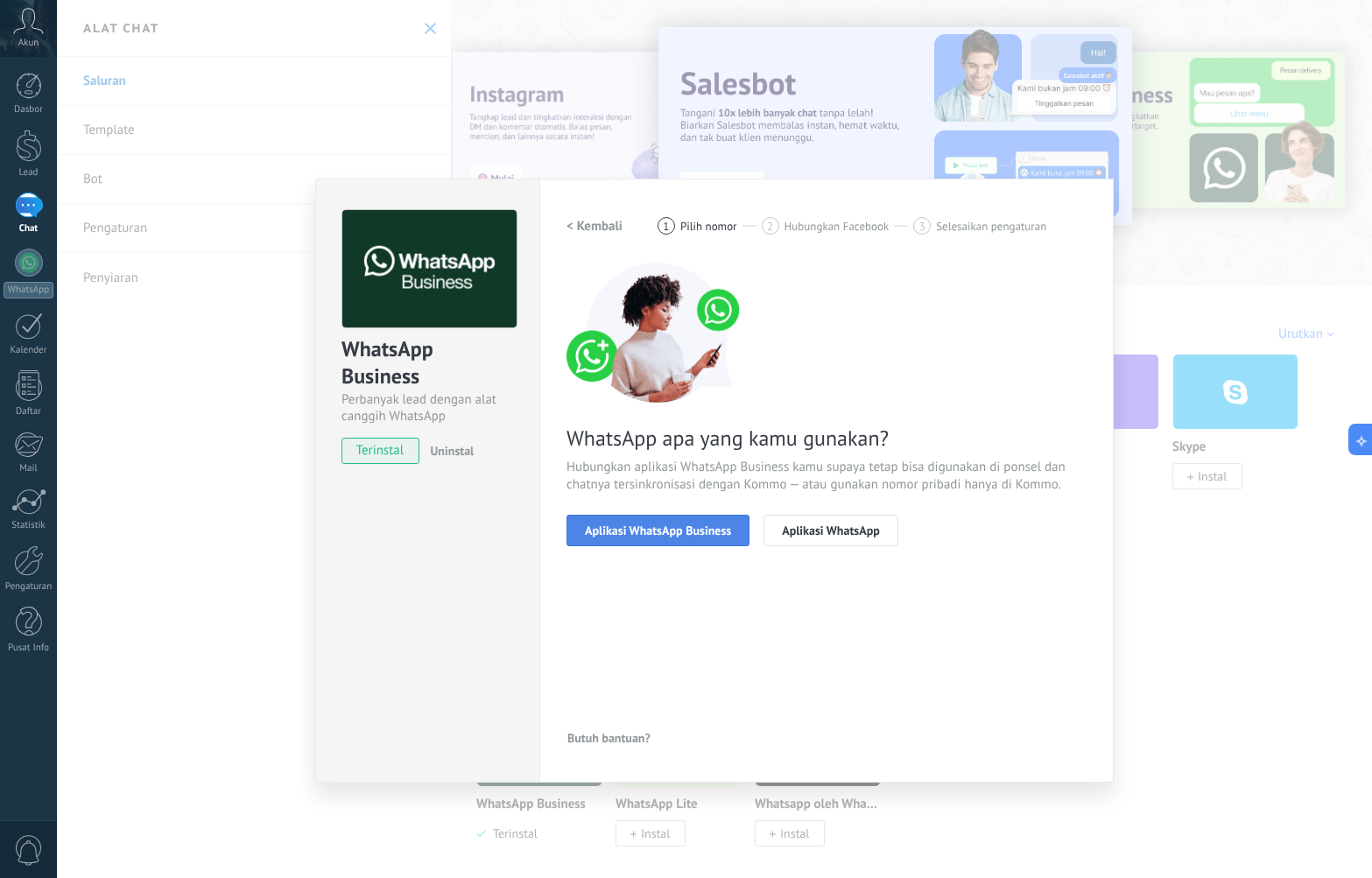
click at [673, 532] on span "Aplikasi WhatsApp Business" at bounding box center [658, 530] width 146 height 13
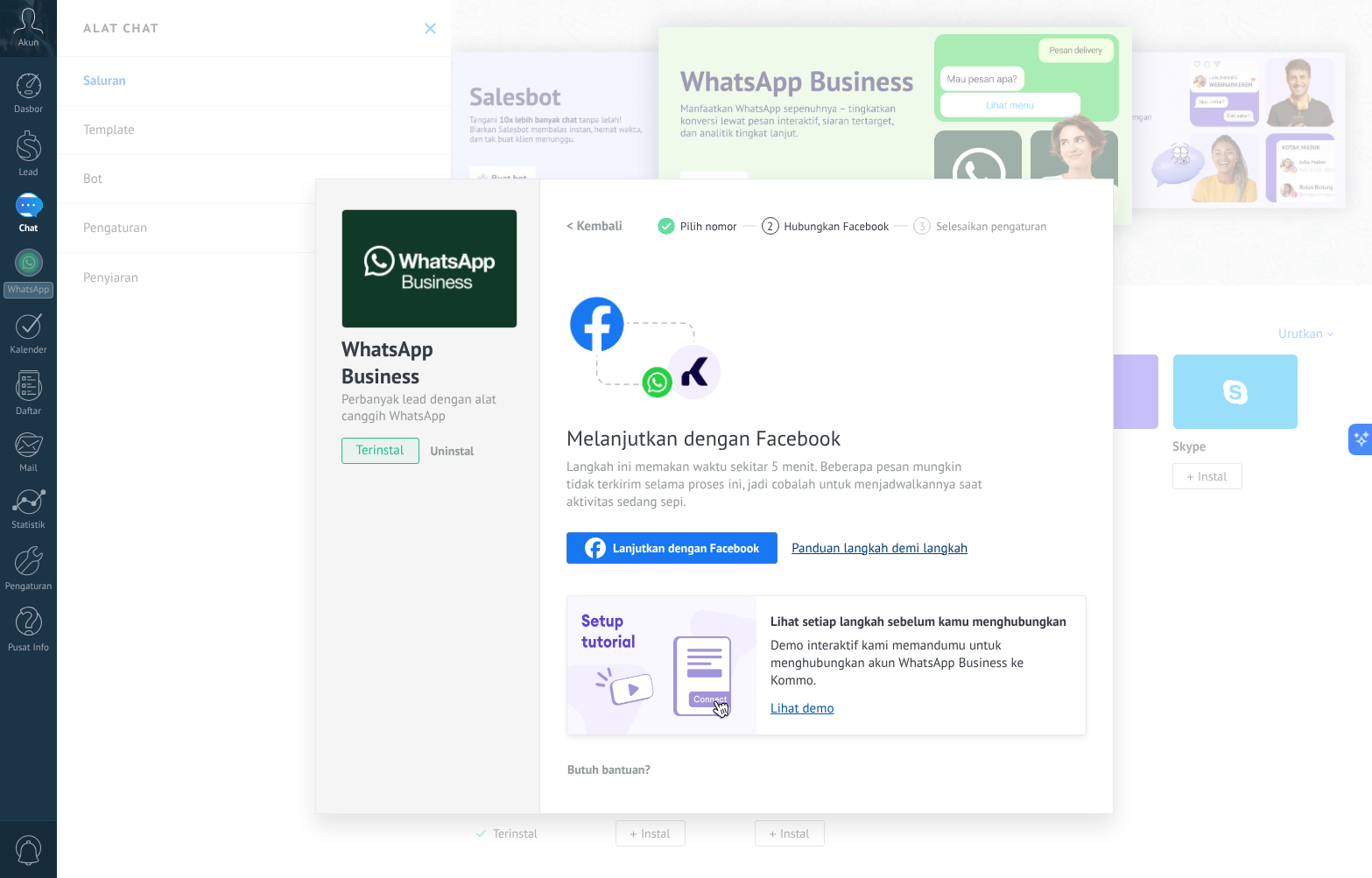
click at [913, 545] on button "Panduan langkah demi langkah" at bounding box center [879, 548] width 176 height 17
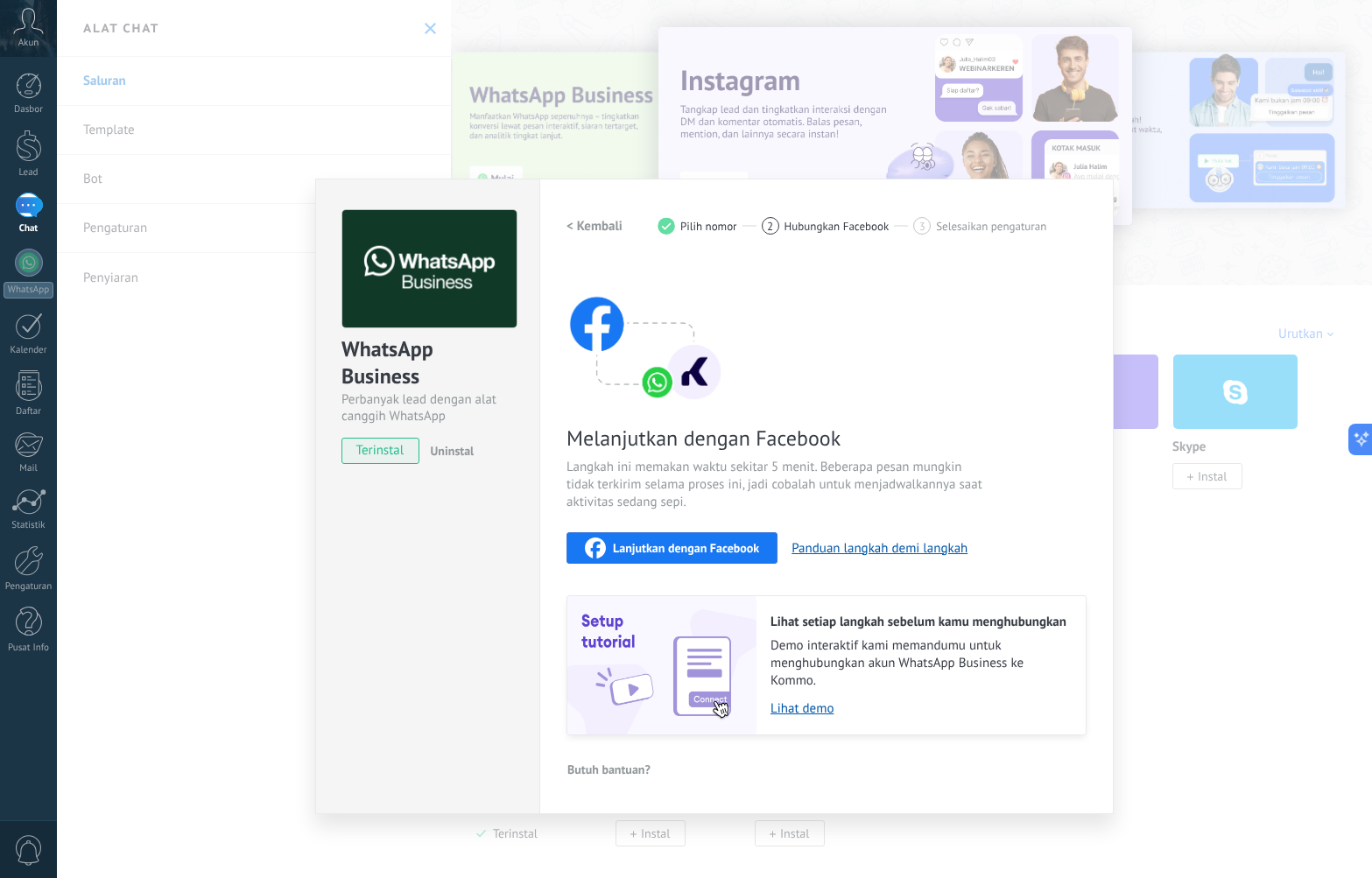
click at [876, 348] on div "Melanjutkan dengan Facebook Langkah ini memakan waktu sekitar 5 menit. Beberapa…" at bounding box center [826, 499] width 520 height 473
click at [681, 550] on span "Lanjutkan dengan Facebook" at bounding box center [686, 548] width 146 height 13
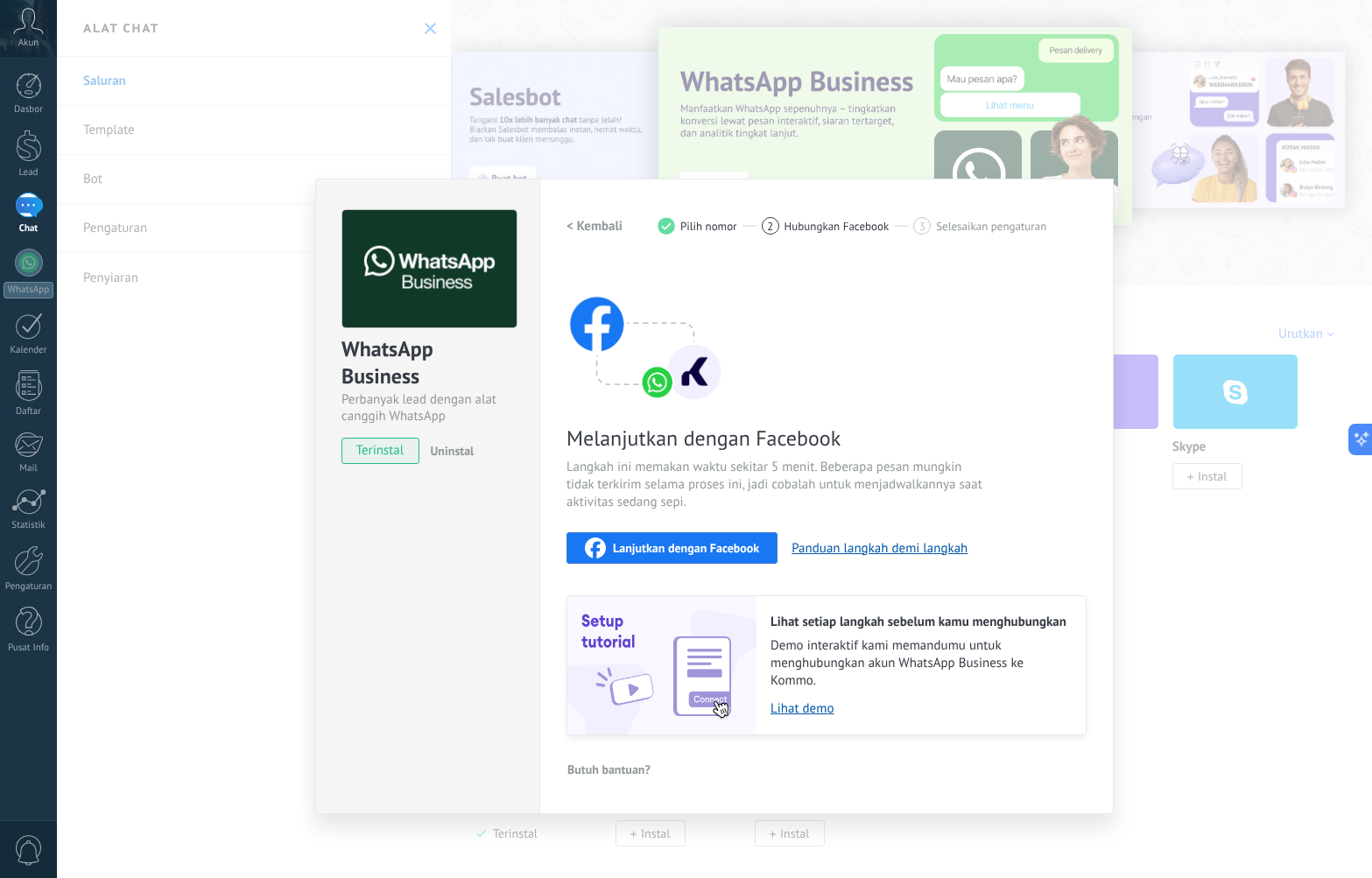
click at [913, 357] on div "Melanjutkan dengan Facebook Langkah ini memakan waktu sekitar 5 menit. Beberapa…" at bounding box center [826, 499] width 520 height 473
click at [1289, 623] on div "WhatsApp Business Perbanyak lead dengan alat canggih WhatsApp terinstal Uninsta…" at bounding box center [713, 439] width 1315 height 878
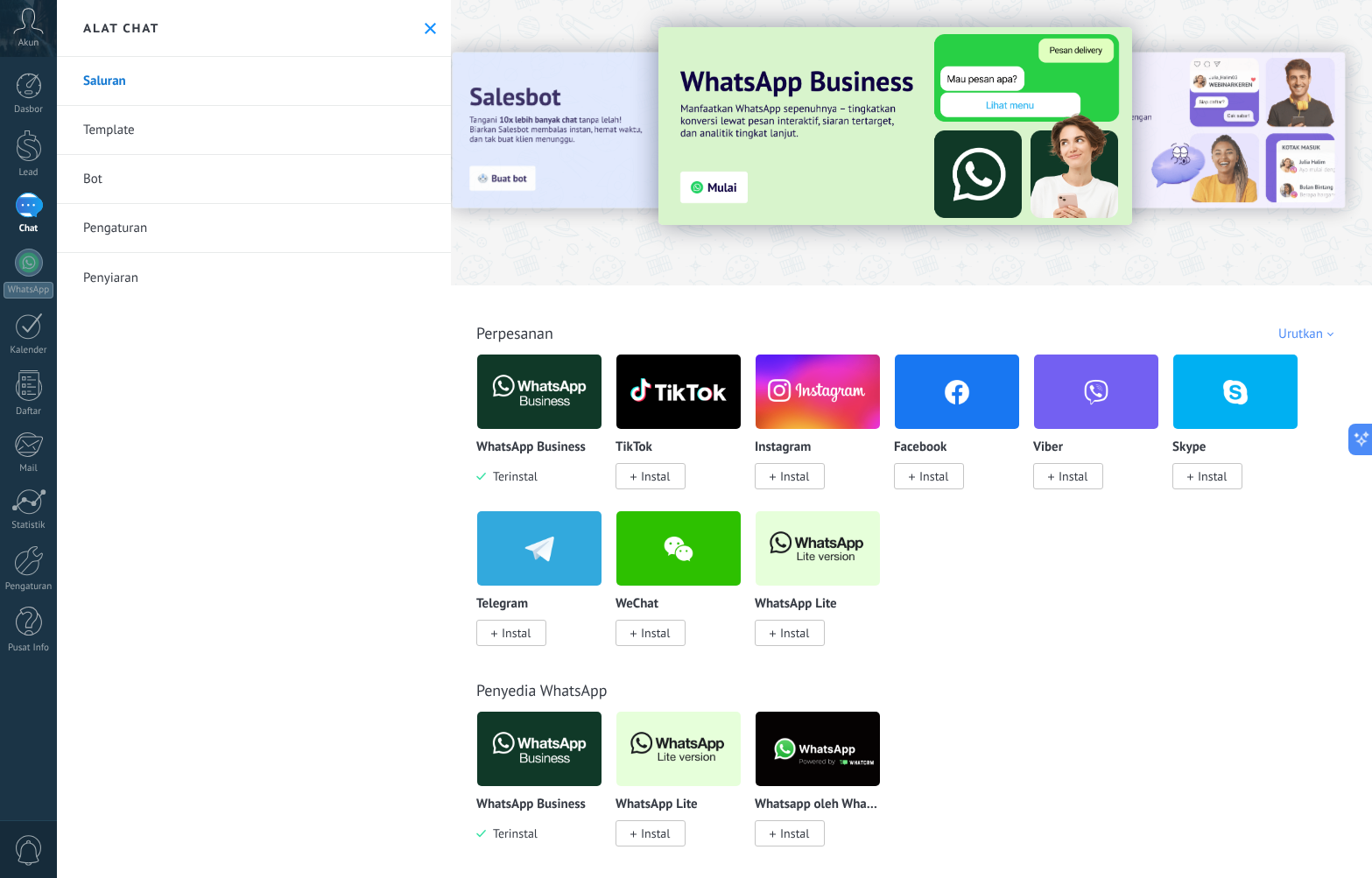
click at [1289, 623] on div "WhatsApp Business Terinstal TikTok Instal Instagram Instal Facebook Instal Vibe…" at bounding box center [920, 510] width 888 height 313
click at [28, 218] on div "1" at bounding box center [28, 205] width 28 height 25
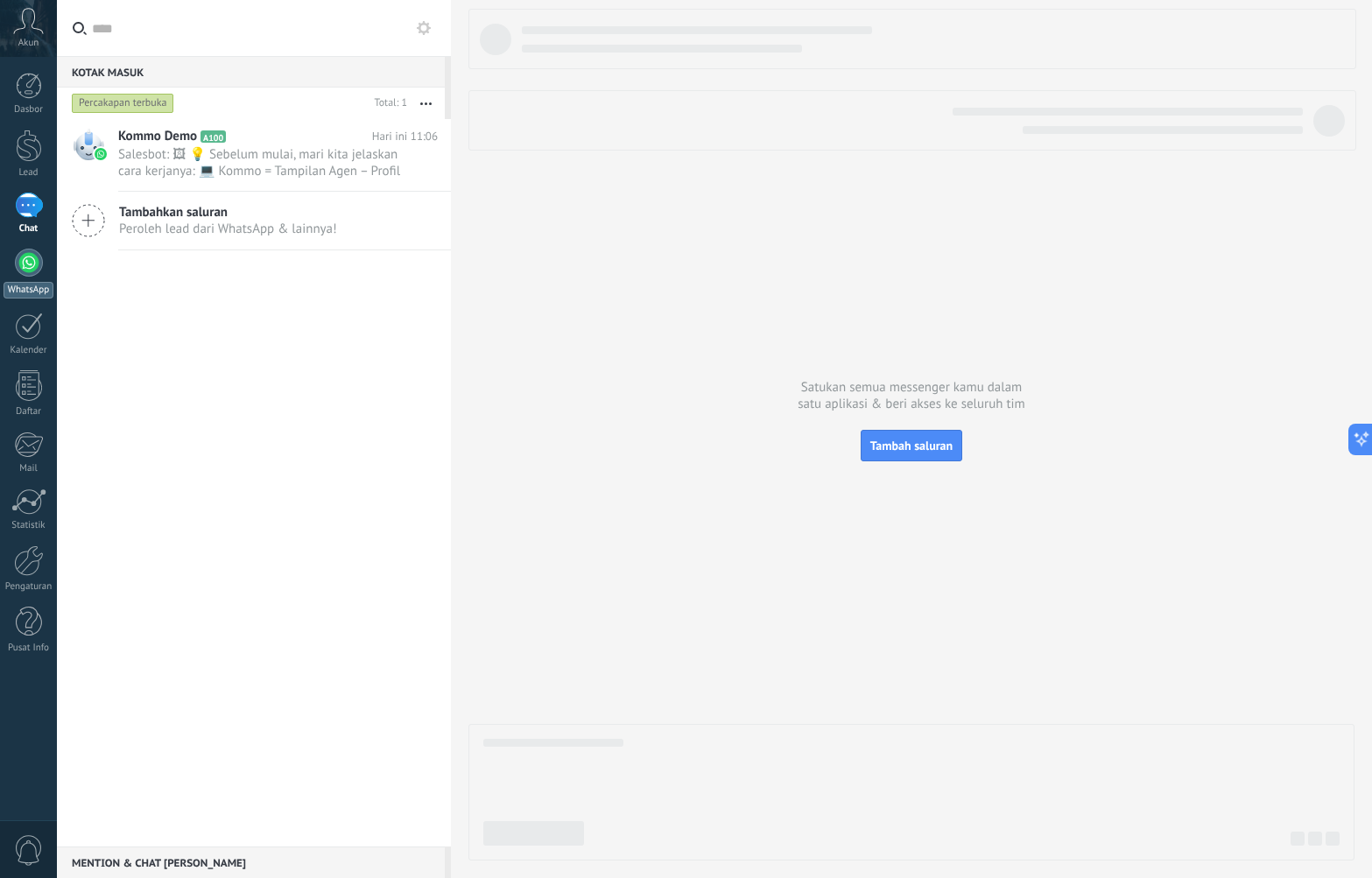
click at [32, 267] on div at bounding box center [28, 263] width 28 height 28
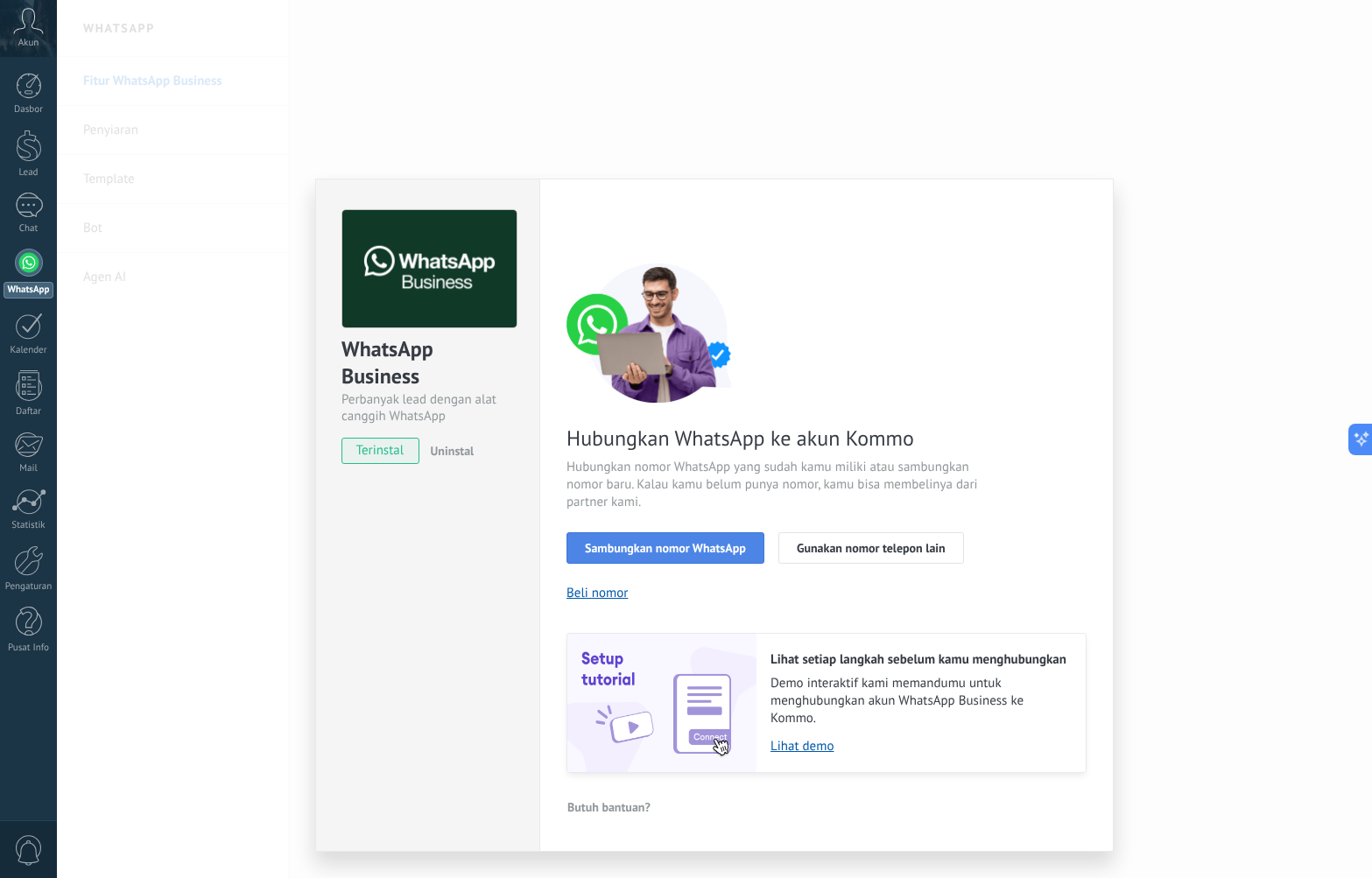
click at [636, 542] on span "Sambungkan nomor WhatsApp" at bounding box center [666, 548] width 162 height 13
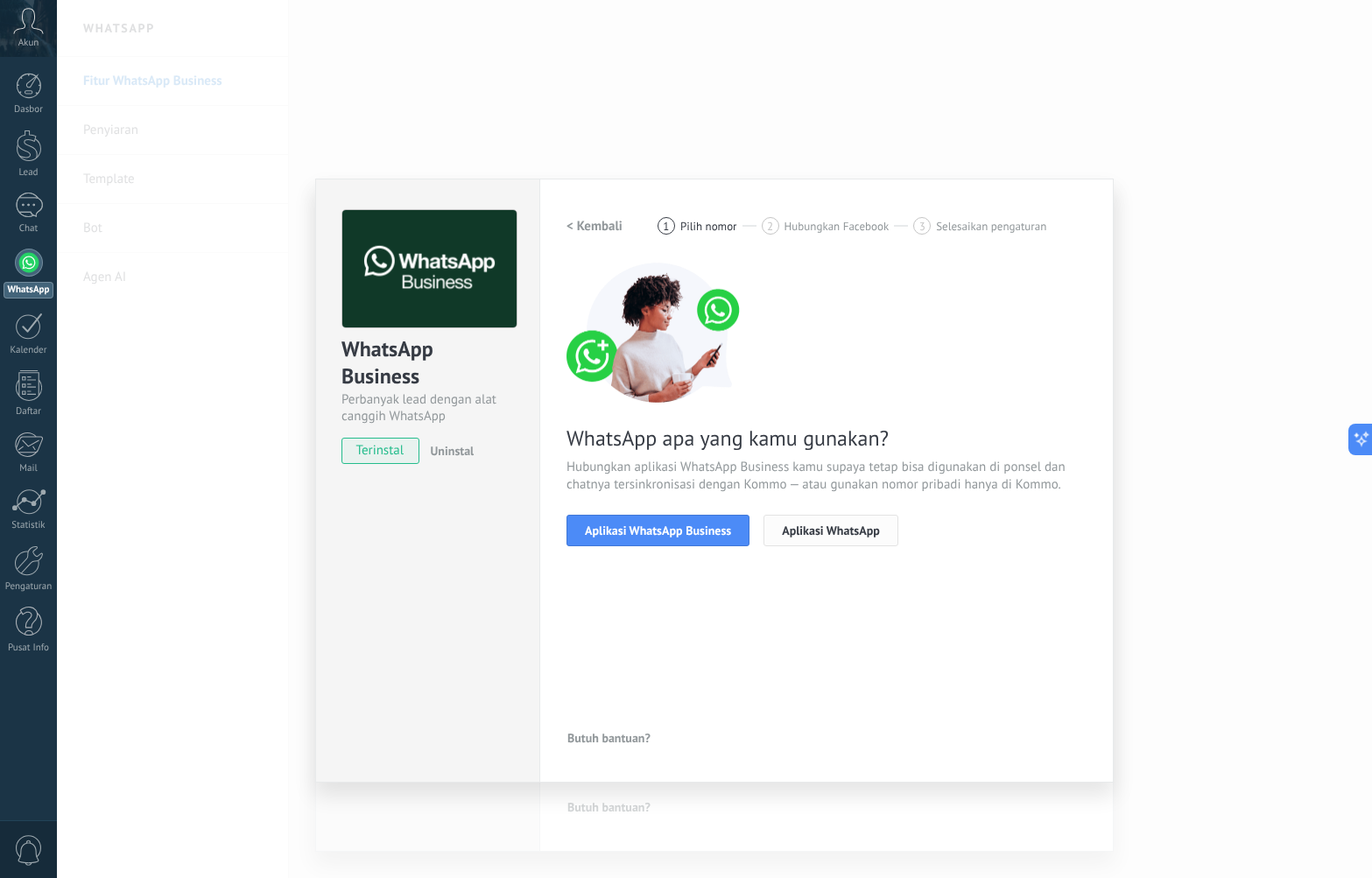
click at [830, 536] on span "Aplikasi WhatsApp" at bounding box center [830, 530] width 98 height 13
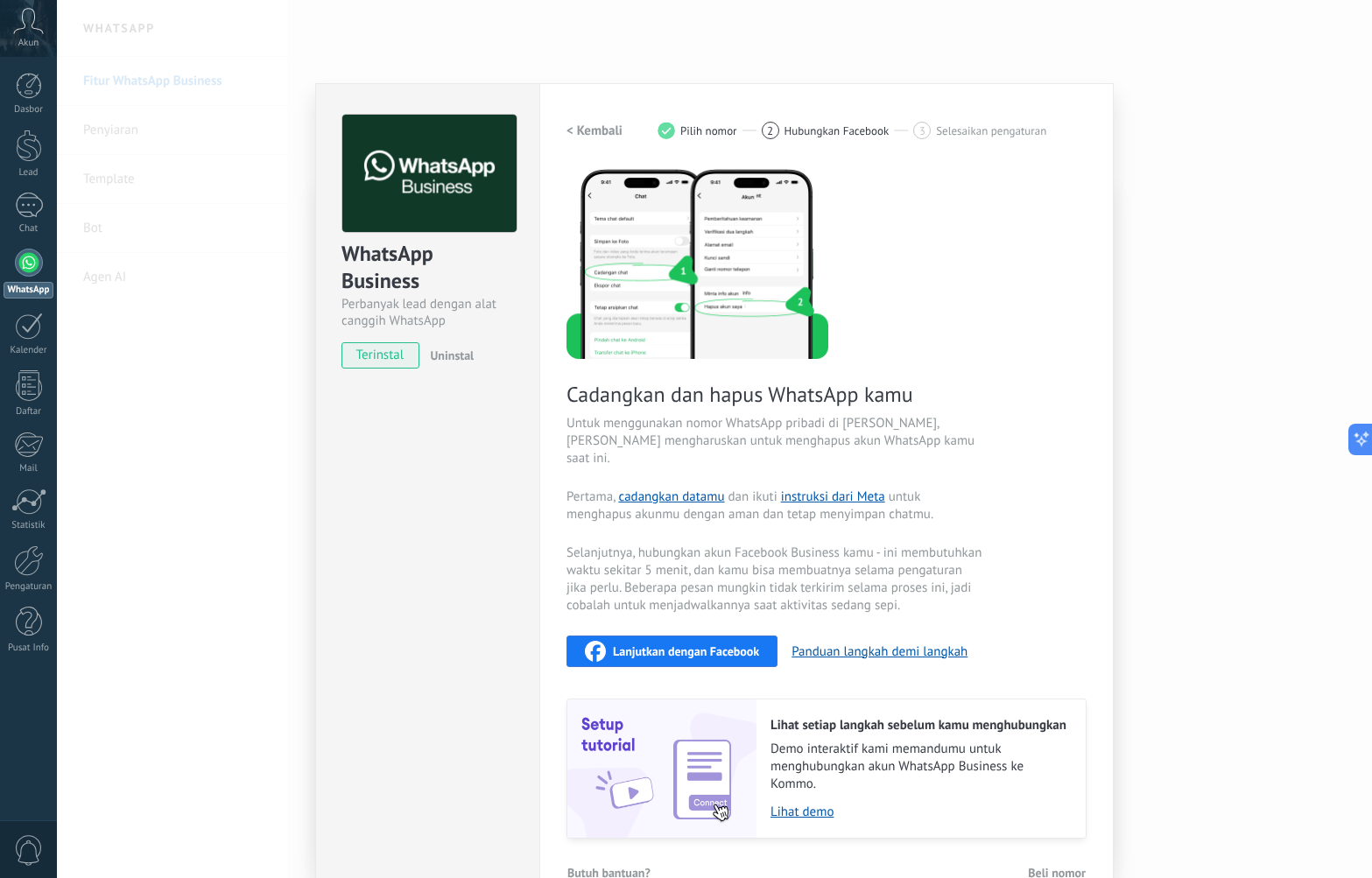
scroll to position [96, 0]
click at [597, 128] on h2 "< Kembali" at bounding box center [595, 129] width 56 height 17
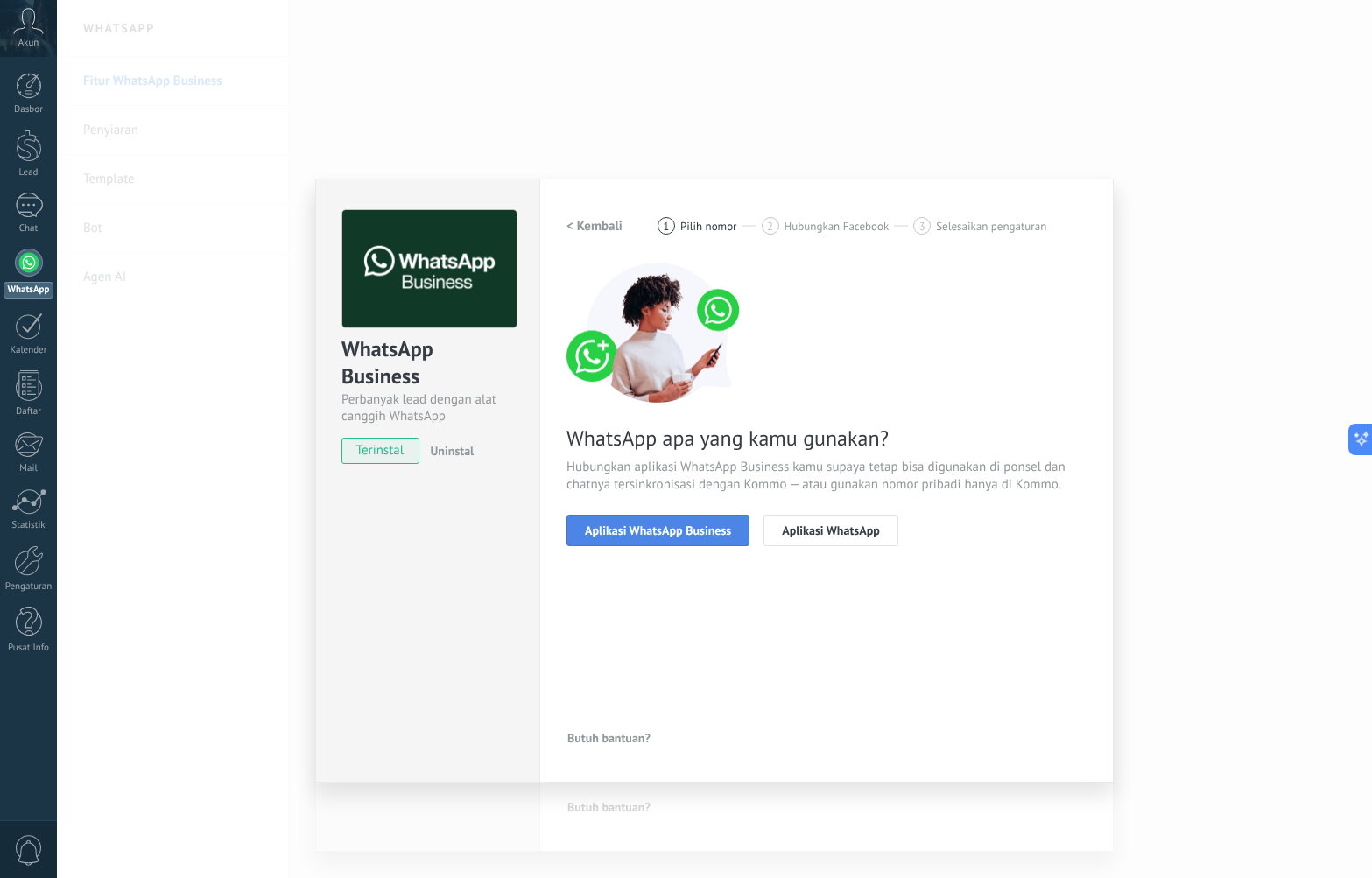
click at [675, 525] on span "Aplikasi WhatsApp Business" at bounding box center [658, 530] width 146 height 13
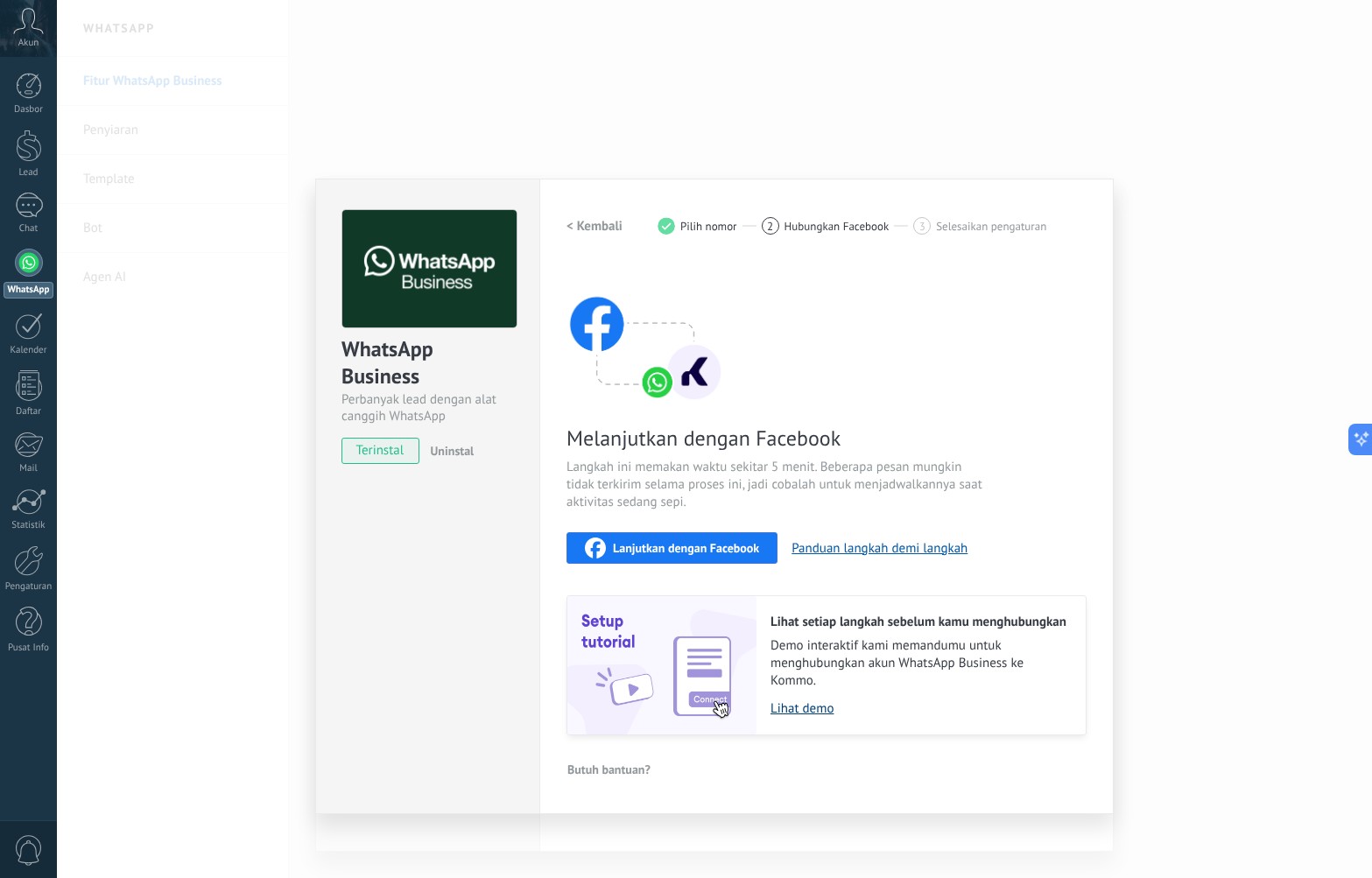
click at [818, 714] on link "Lihat demo" at bounding box center [920, 709] width 298 height 17
click at [1233, 318] on div "WhatsApp Business Perbanyak lead dengan alat canggih WhatsApp terinstal Uninsta…" at bounding box center [713, 439] width 1315 height 878
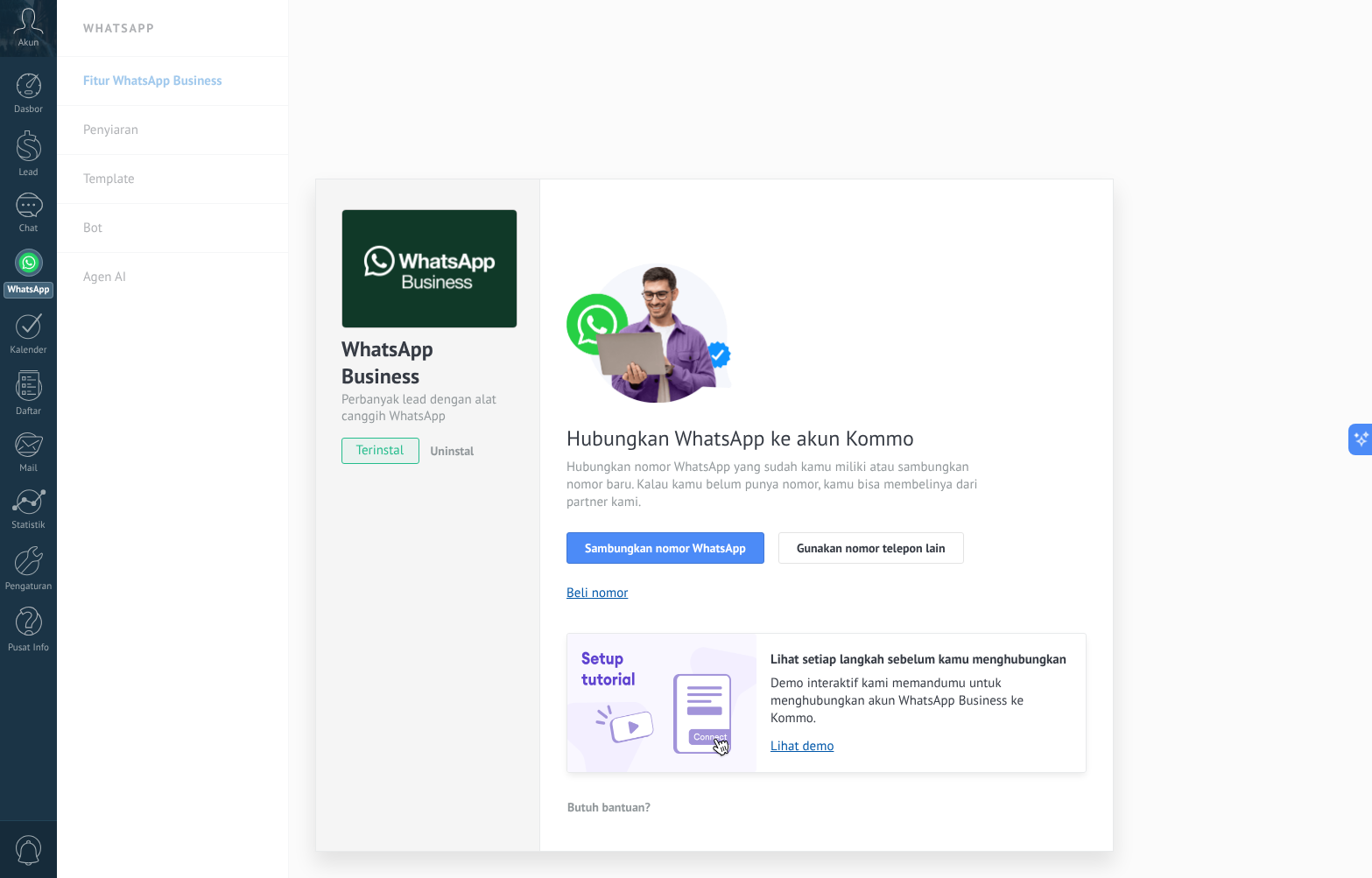
click at [209, 309] on div "WhatsApp Business Perbanyak lead dengan alat canggih WhatsApp terinstal Uninsta…" at bounding box center [713, 439] width 1315 height 878
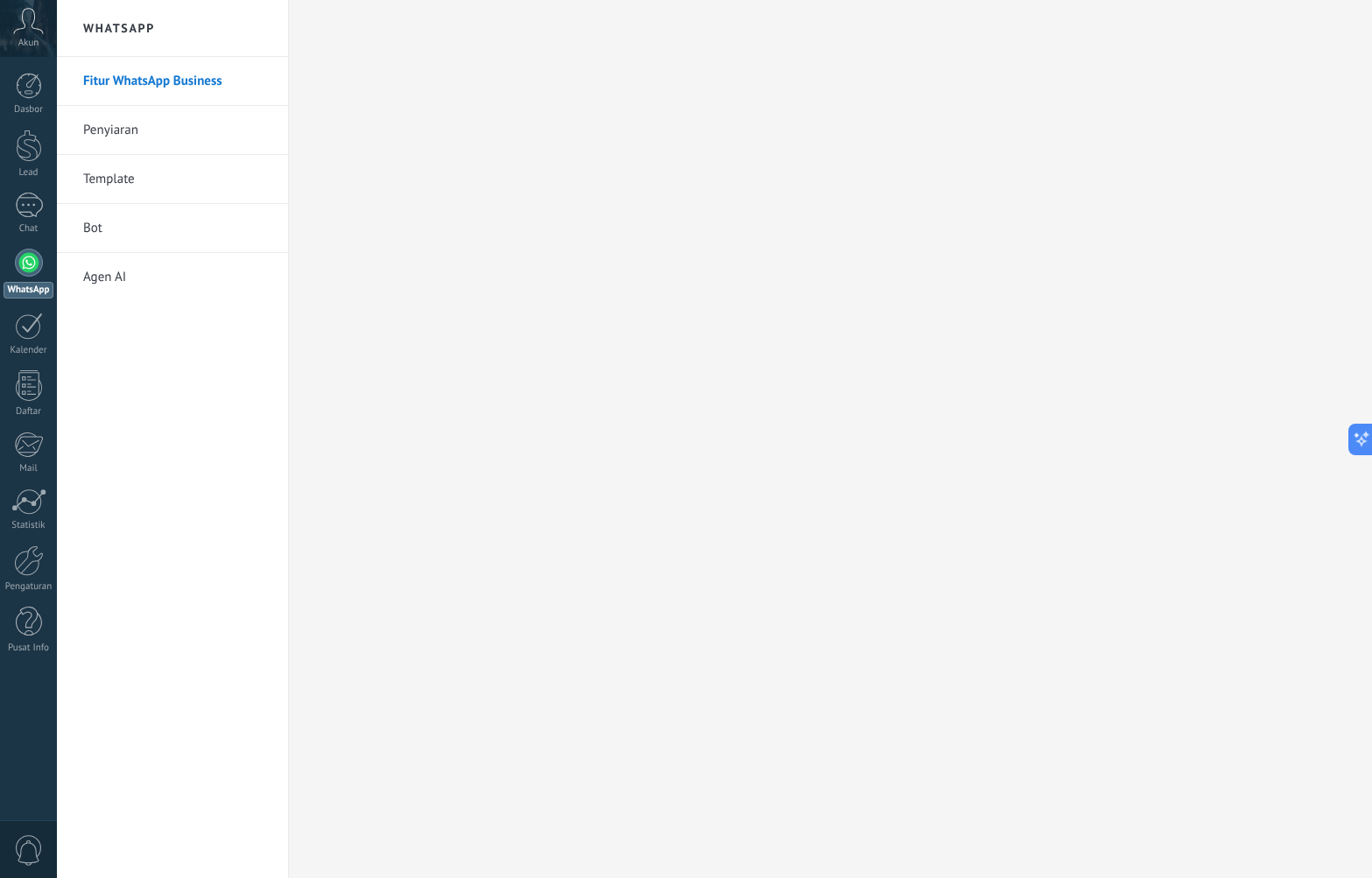
click at [25, 46] on span "Akun" at bounding box center [29, 44] width 21 height 12
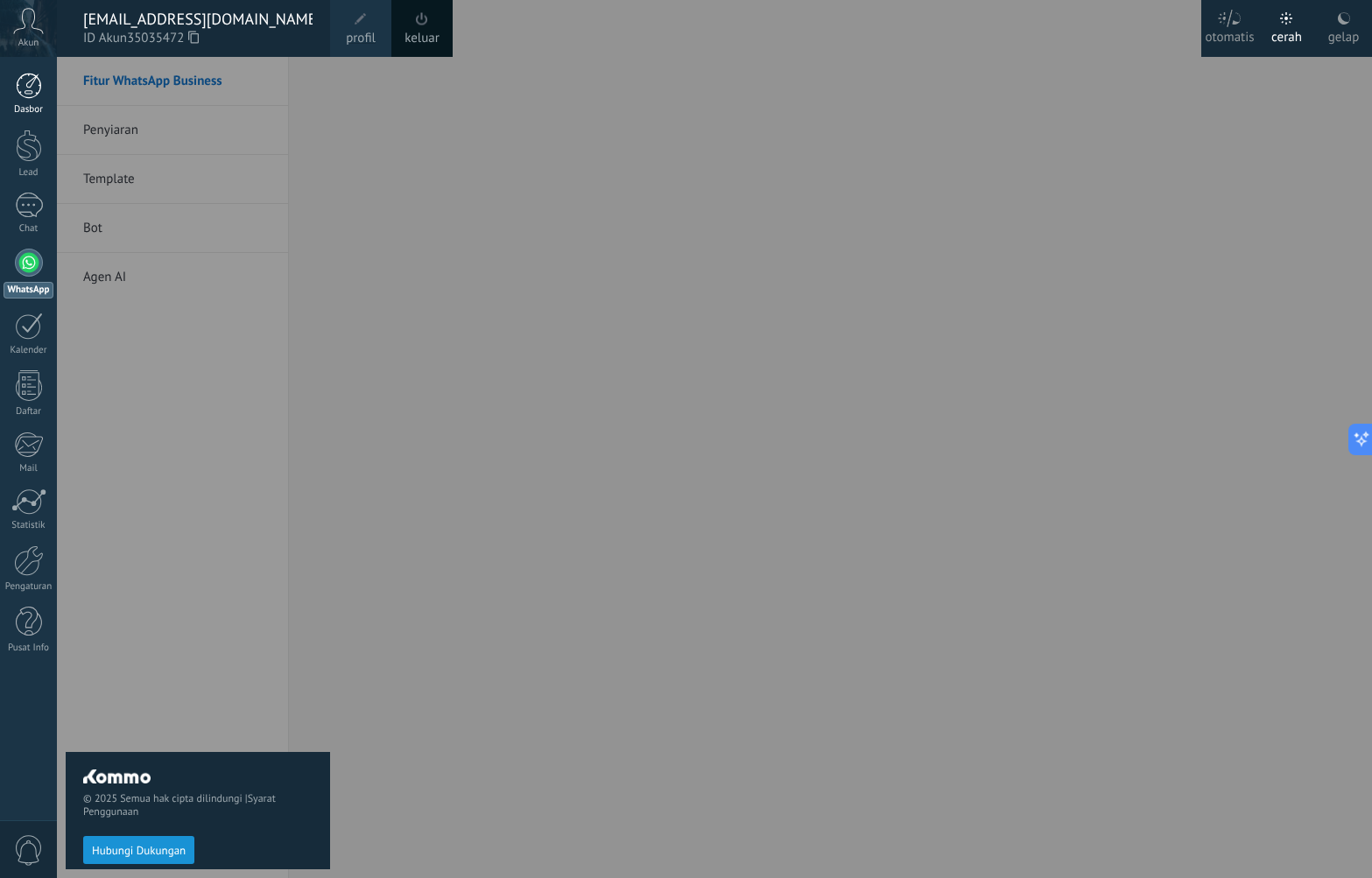
click at [17, 91] on div at bounding box center [28, 86] width 26 height 26
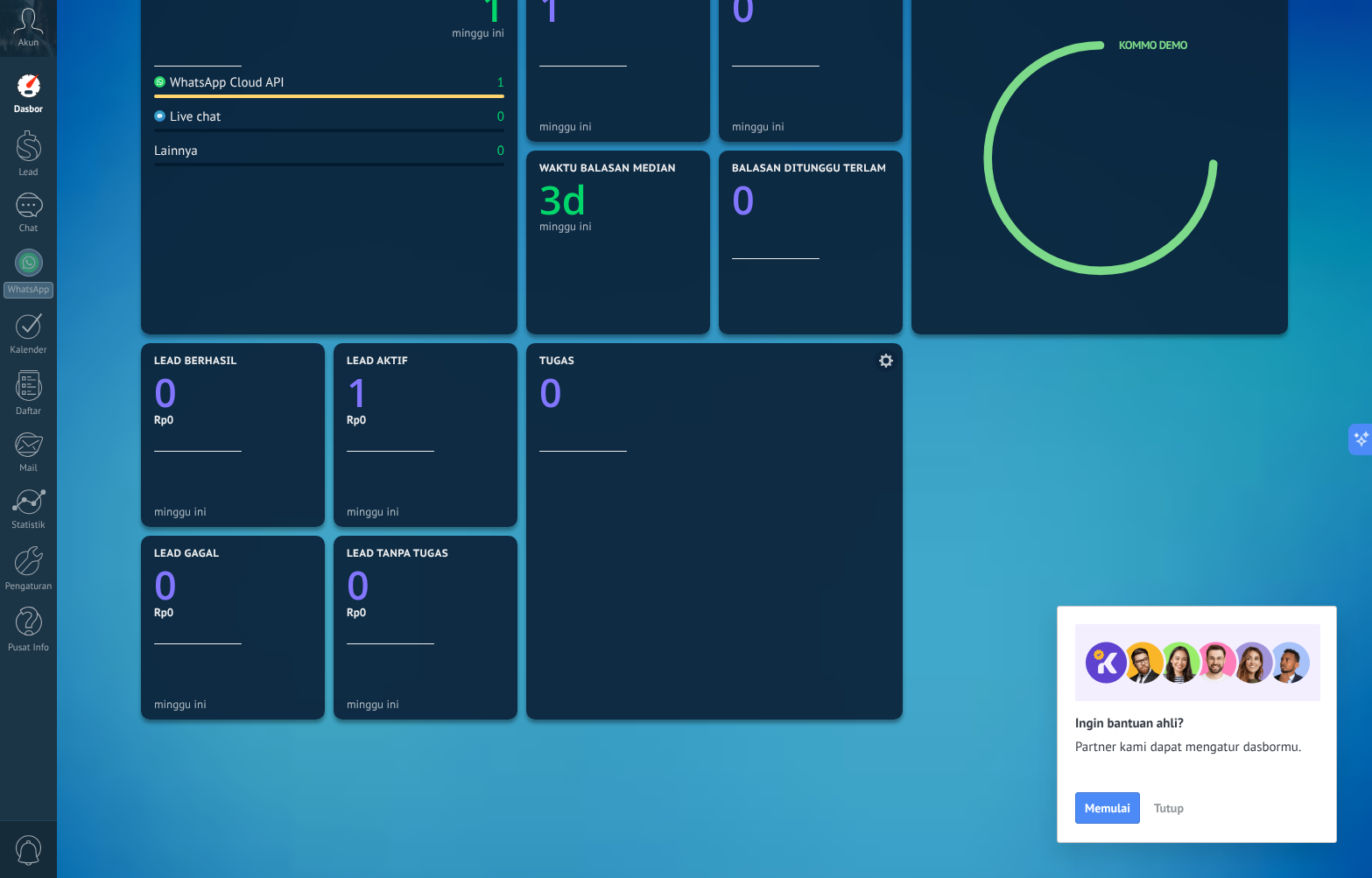
scroll to position [270, 0]
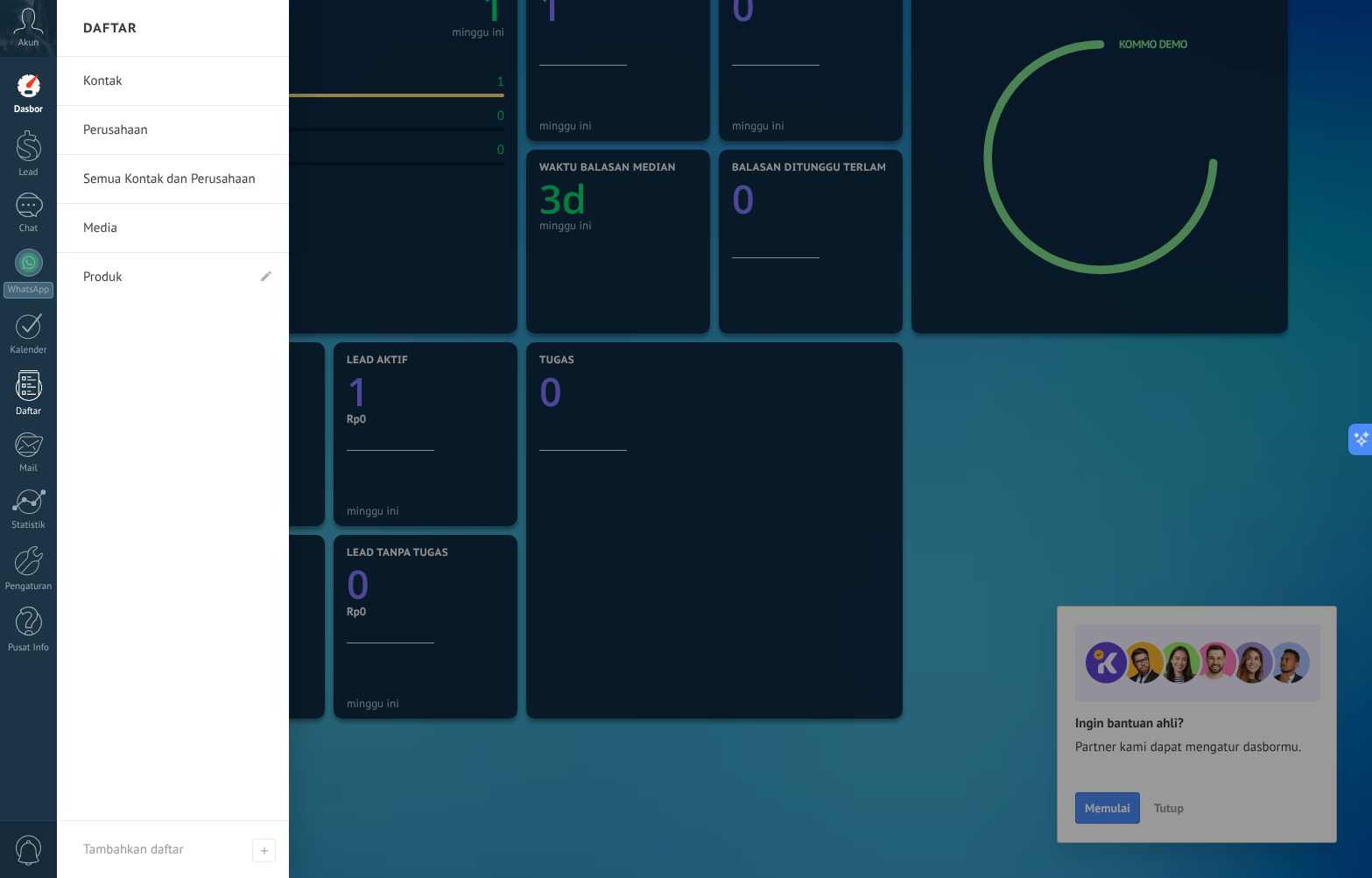
click at [27, 395] on div at bounding box center [28, 385] width 26 height 30
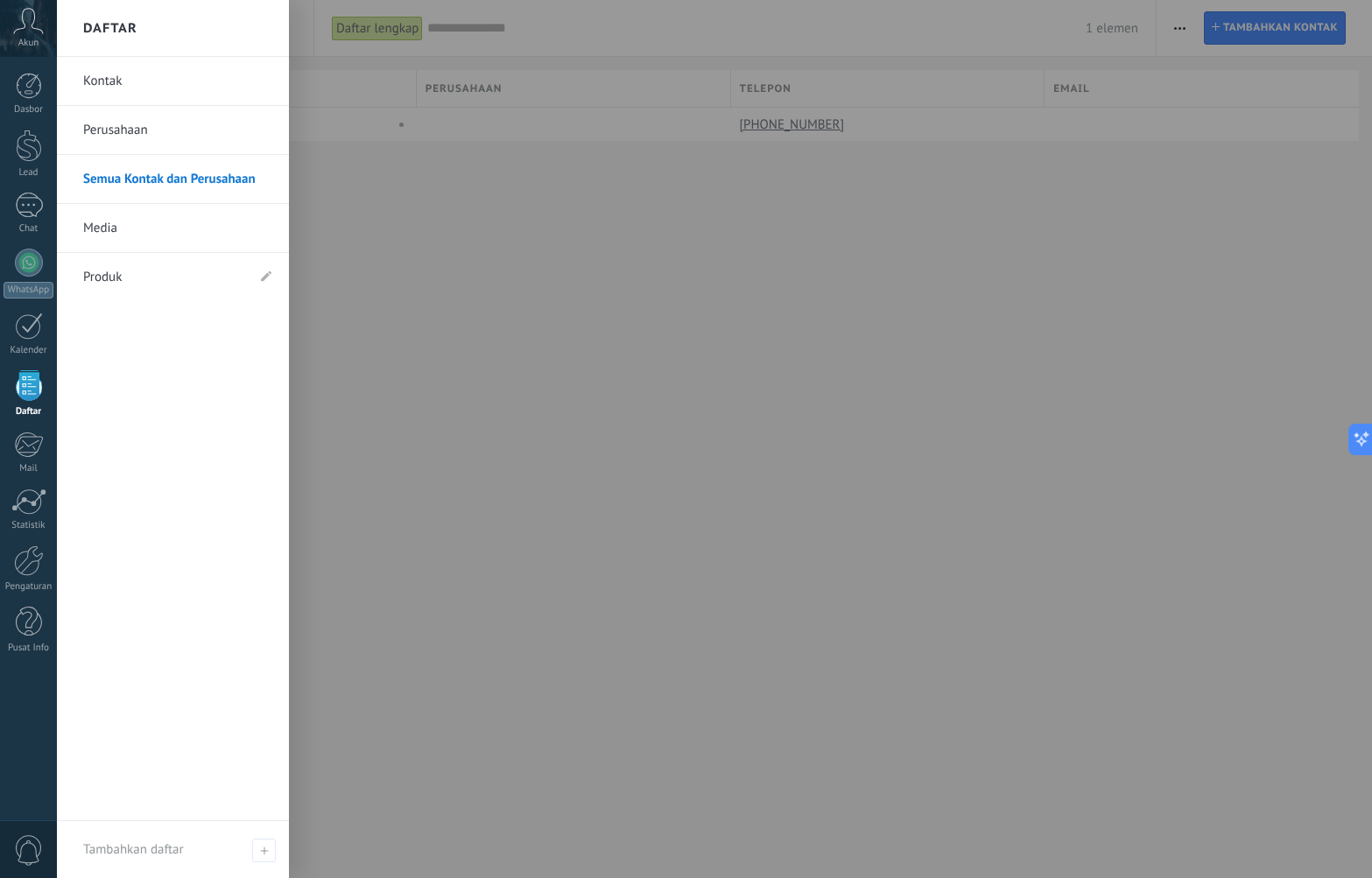
click at [21, 389] on div at bounding box center [28, 385] width 26 height 30
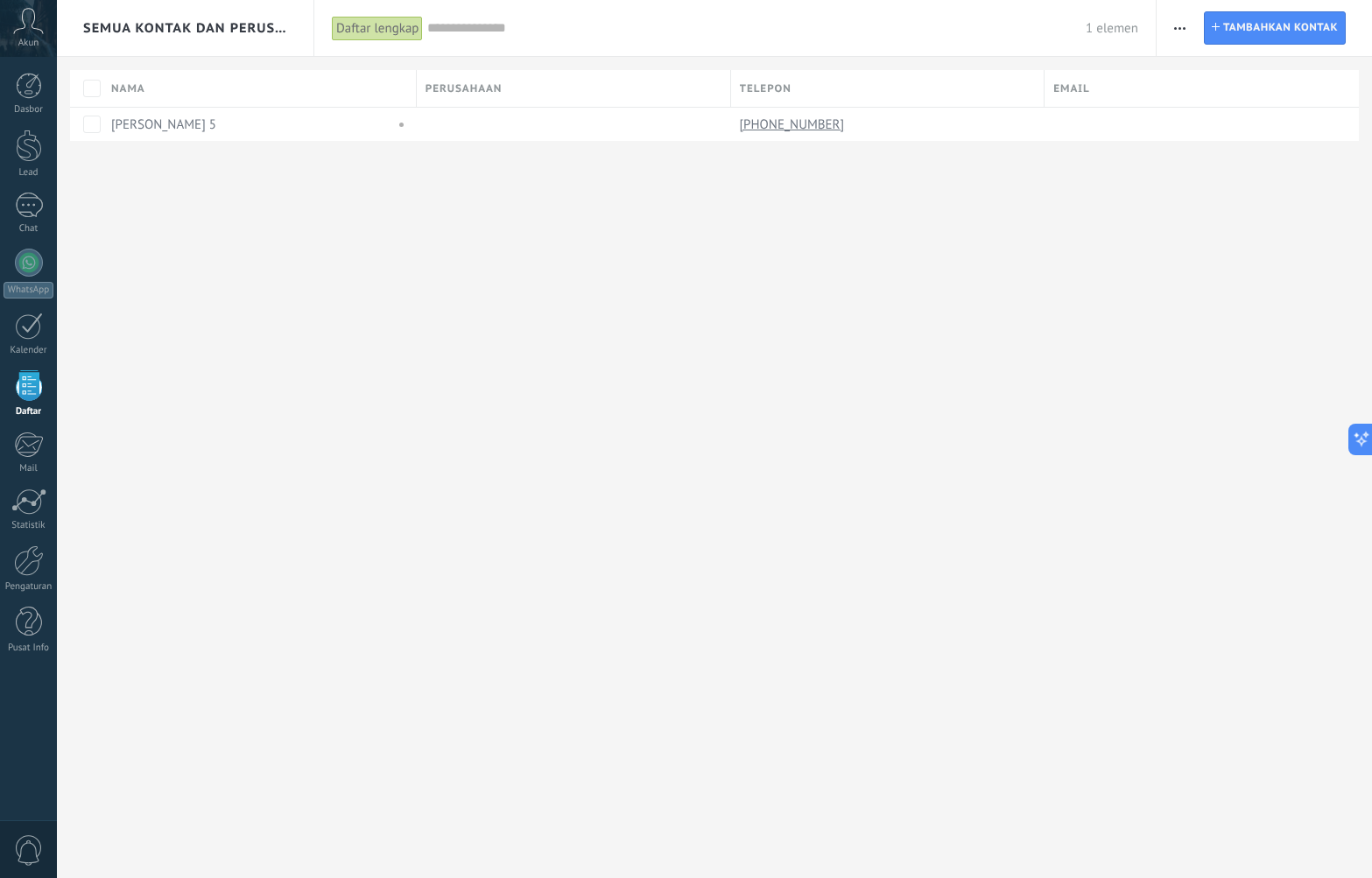
click at [683, 315] on div "Semua Kontak dan Perusahaan Daftar lengkap Terapkan 1 elemen Daftar lengkap Kon…" at bounding box center [713, 439] width 1315 height 878
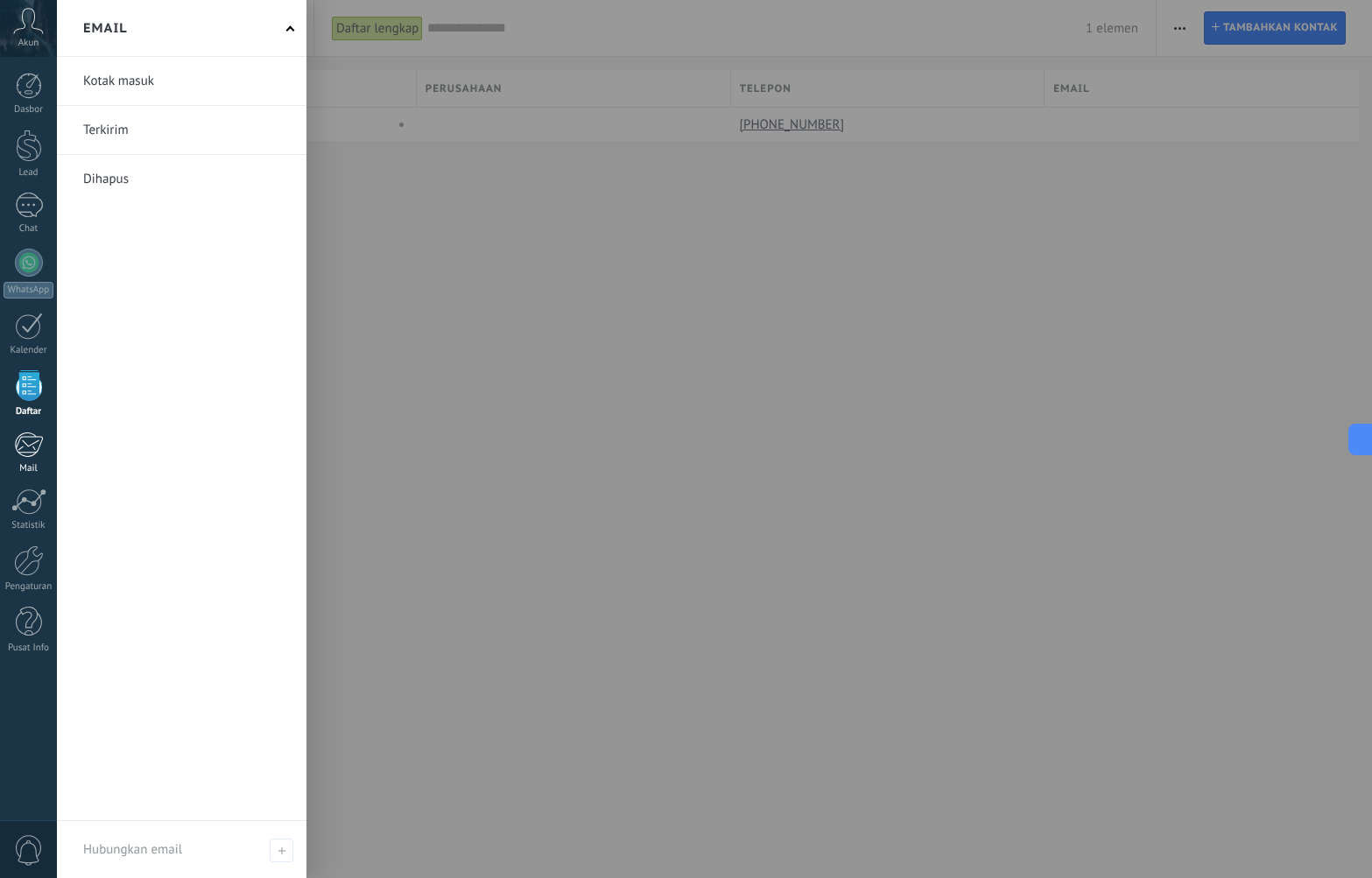
click at [35, 443] on div at bounding box center [28, 445] width 29 height 26
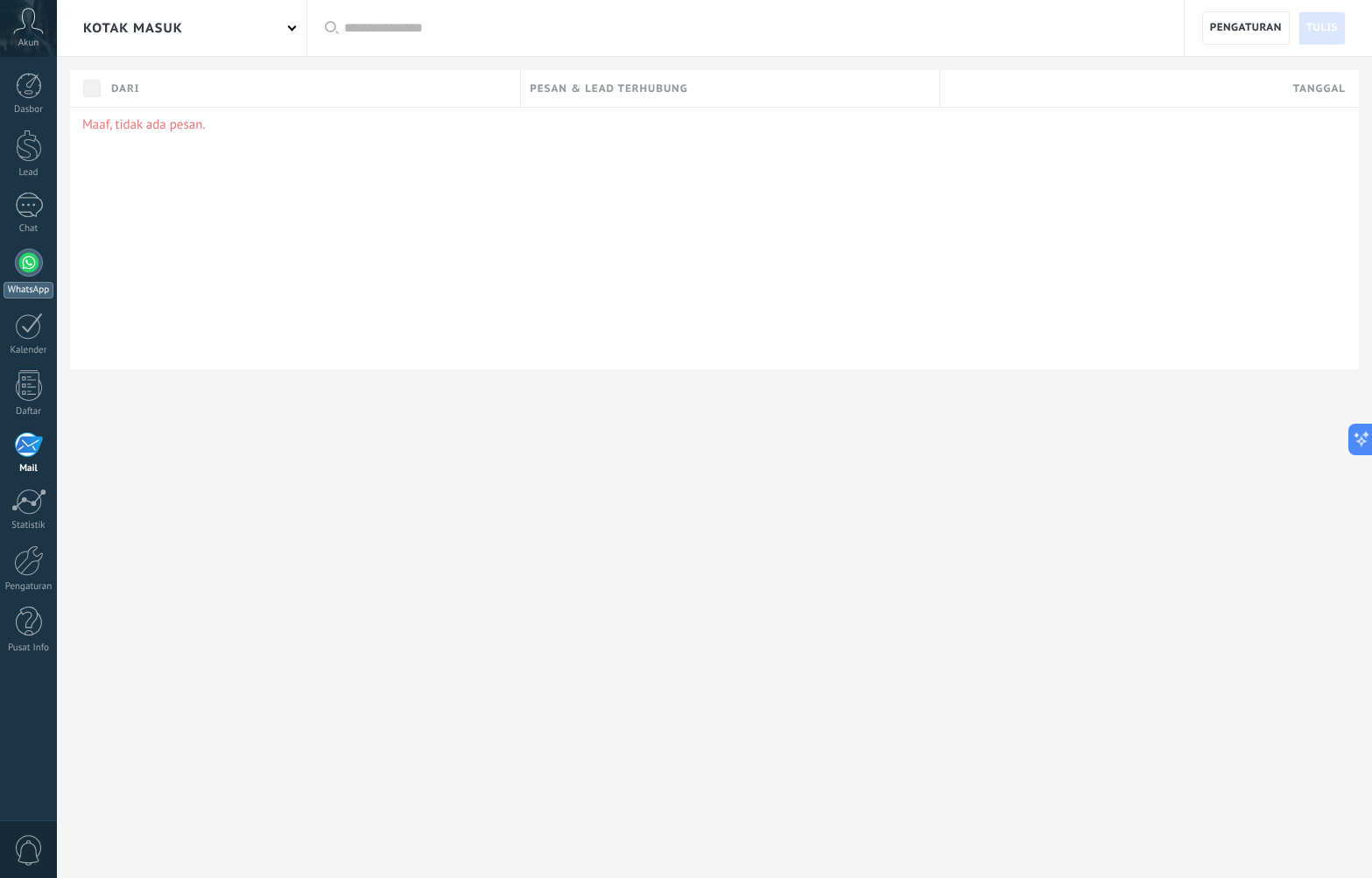
click at [25, 268] on div at bounding box center [28, 263] width 28 height 28
